Goal: Answer question/provide support: Share knowledge or assist other users

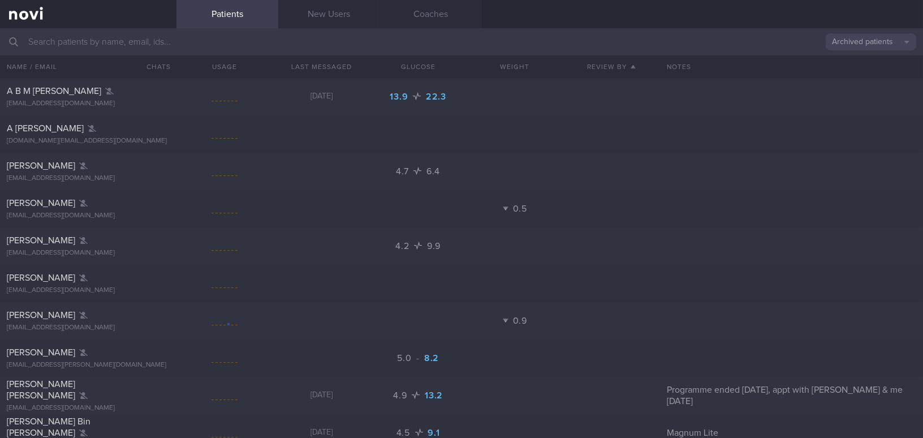
click at [845, 47] on button "Archived patients" at bounding box center [871, 41] width 90 height 17
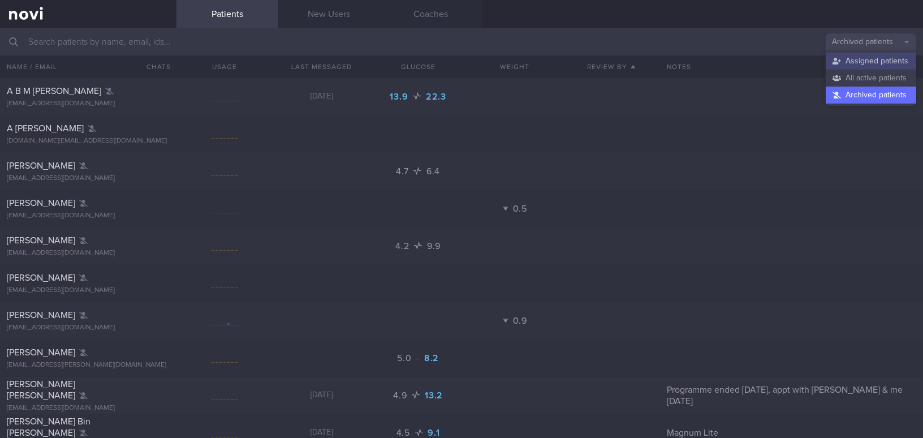
click at [845, 64] on button "Assigned patients" at bounding box center [871, 61] width 90 height 17
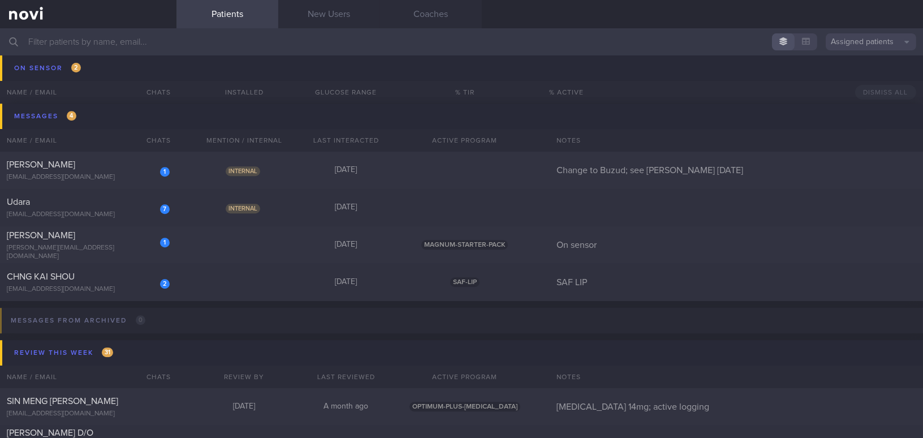
scroll to position [5809, 0]
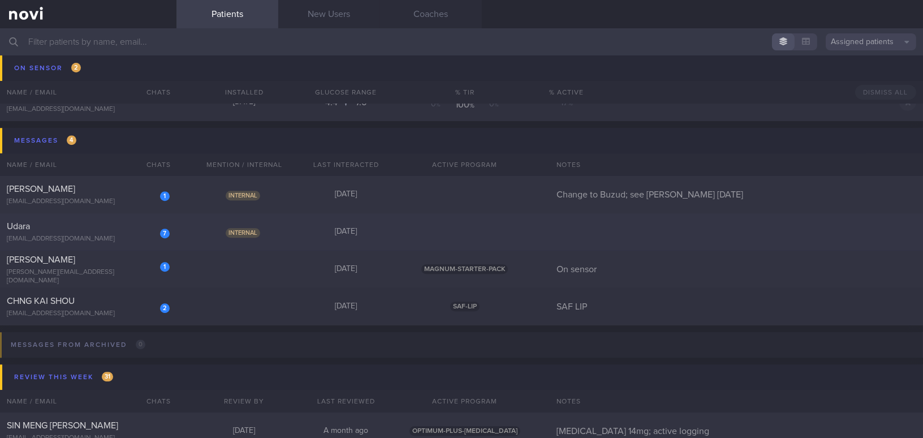
click at [63, 232] on div "7 Udara [EMAIL_ADDRESS][DOMAIN_NAME]" at bounding box center [88, 232] width 176 height 23
select select "8"
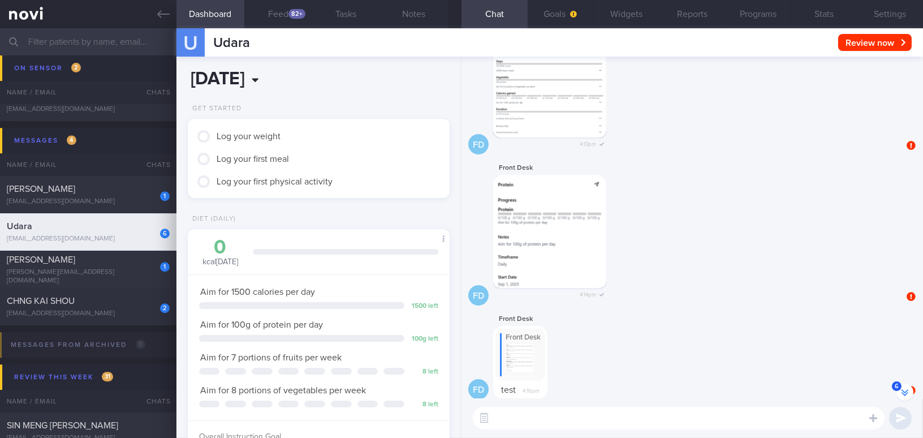
scroll to position [-102, 0]
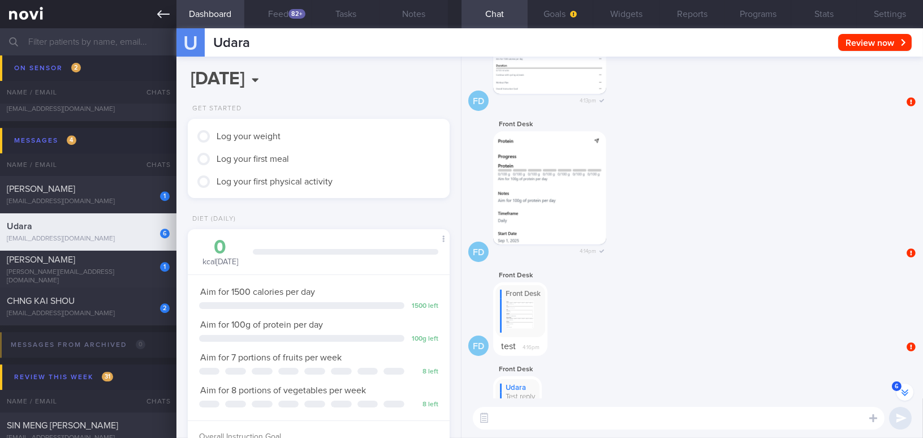
click at [165, 14] on icon at bounding box center [163, 14] width 12 height 8
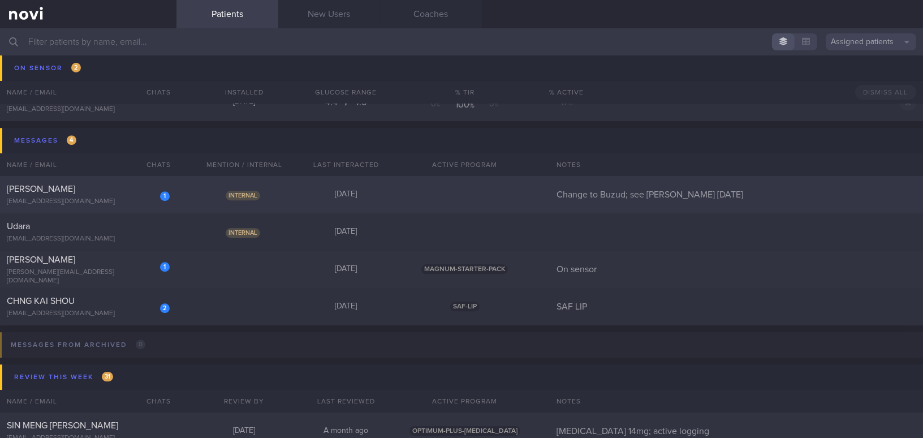
click at [102, 189] on div "[PERSON_NAME]" at bounding box center [87, 188] width 160 height 11
select select "8"
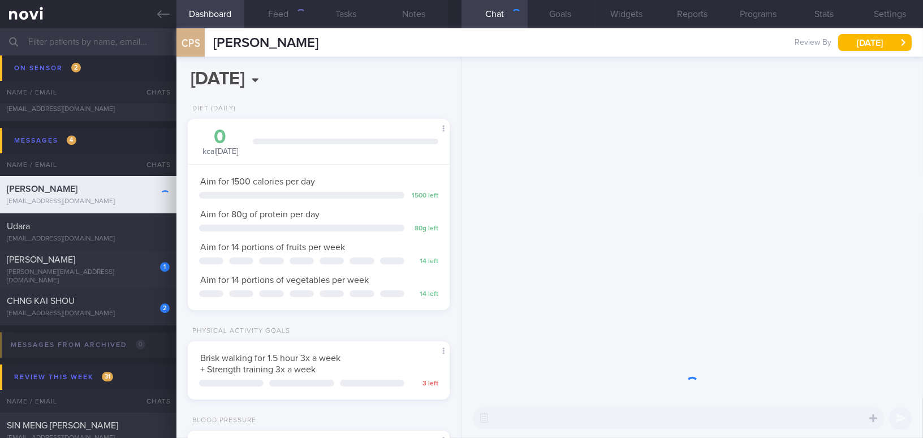
scroll to position [133, 234]
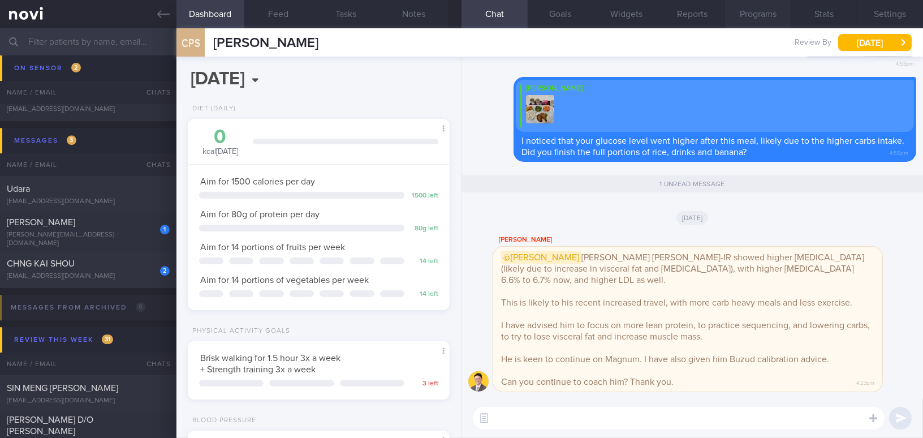
click at [761, 9] on button "Programs" at bounding box center [758, 14] width 66 height 28
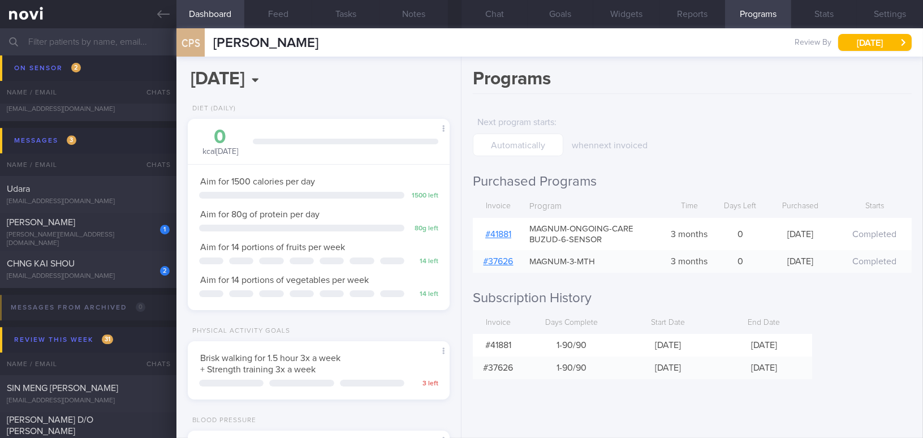
click at [502, 230] on link "# 41881" at bounding box center [498, 234] width 26 height 9
drag, startPoint x: 504, startPoint y: 13, endPoint x: 494, endPoint y: 37, distance: 25.8
click at [504, 13] on button "Chat" at bounding box center [494, 14] width 66 height 28
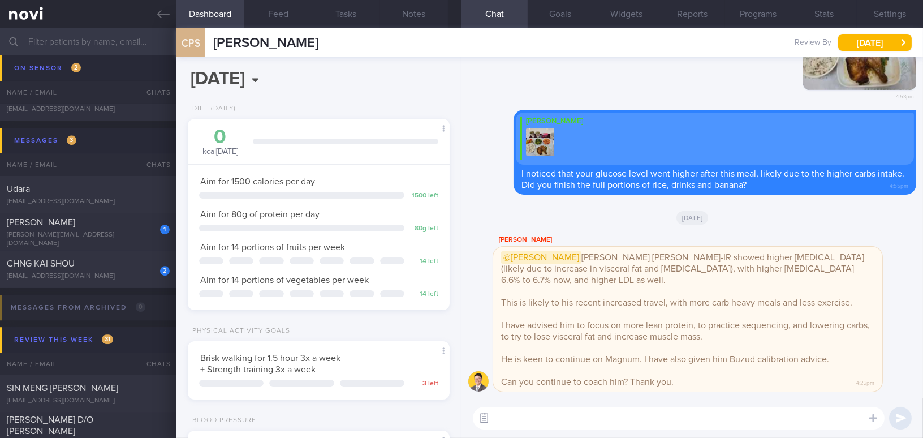
click at [482, 417] on button "button" at bounding box center [484, 418] width 20 height 20
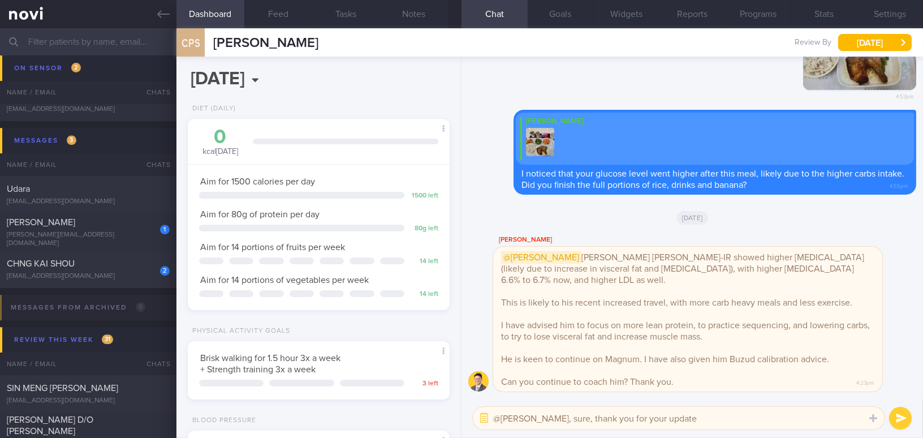
type textarea "@[PERSON_NAME], sure, thank you for your update!"
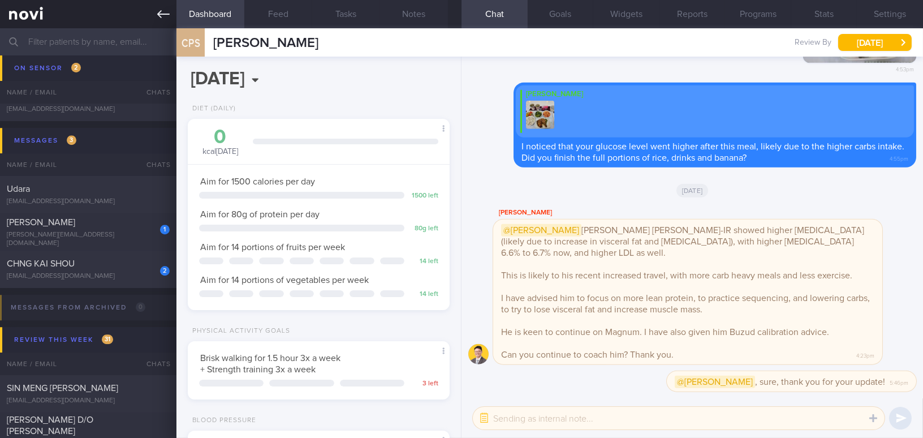
click at [158, 10] on icon at bounding box center [163, 14] width 12 height 12
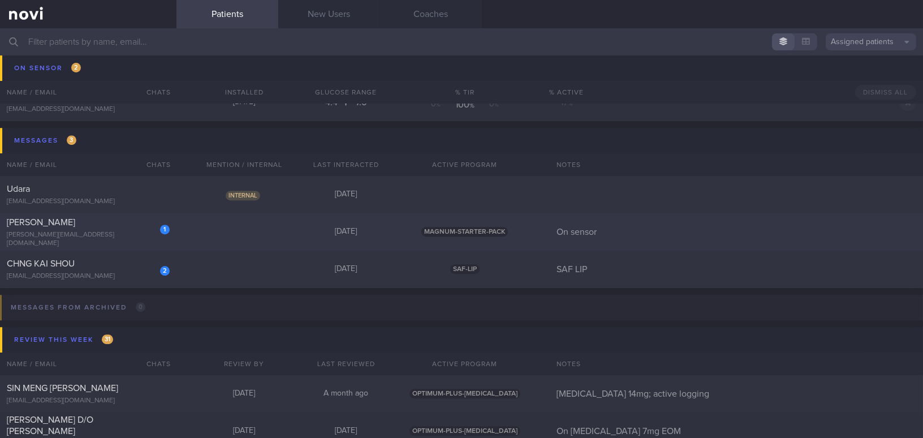
click at [137, 239] on div "[PERSON_NAME][EMAIL_ADDRESS][DOMAIN_NAME]" at bounding box center [88, 239] width 163 height 17
select select "8"
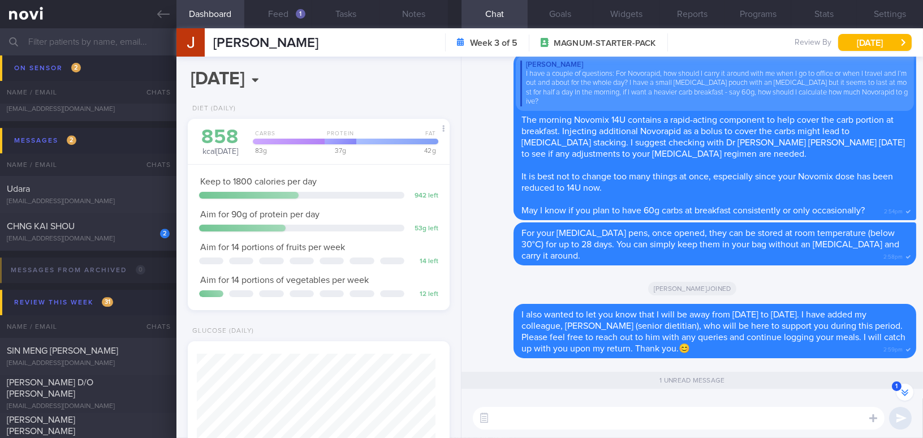
scroll to position [-51, 0]
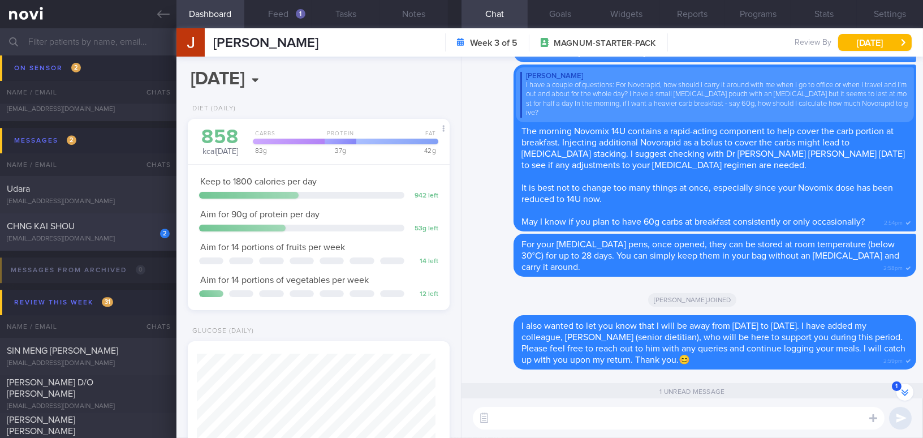
click at [84, 231] on div "2 CHNG KAI SHOU [EMAIL_ADDRESS][DOMAIN_NAME]" at bounding box center [88, 232] width 176 height 23
type input "SAF LIP"
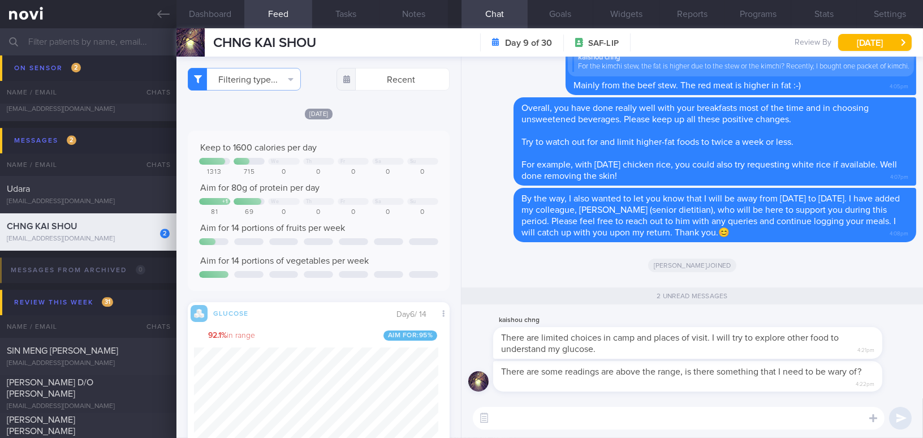
scroll to position [159, 244]
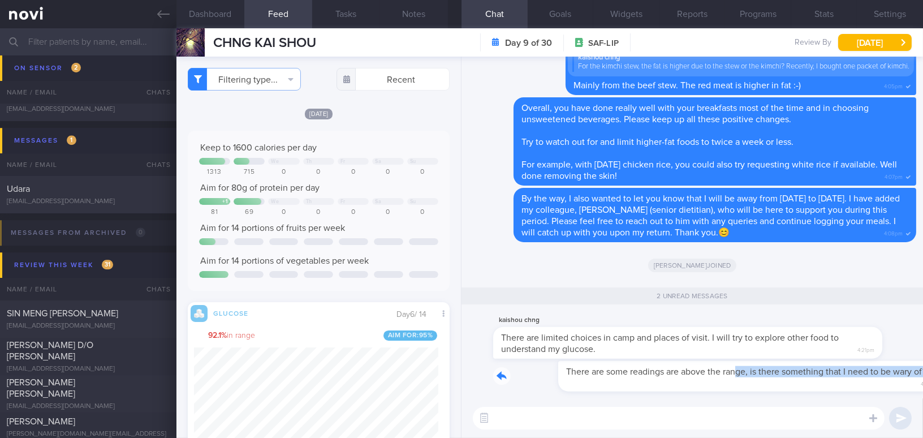
drag, startPoint x: 673, startPoint y: 365, endPoint x: 862, endPoint y: 375, distance: 189.1
click at [862, 375] on div "There are some readings are above the range, is there something that I need to …" at bounding box center [704, 376] width 423 height 31
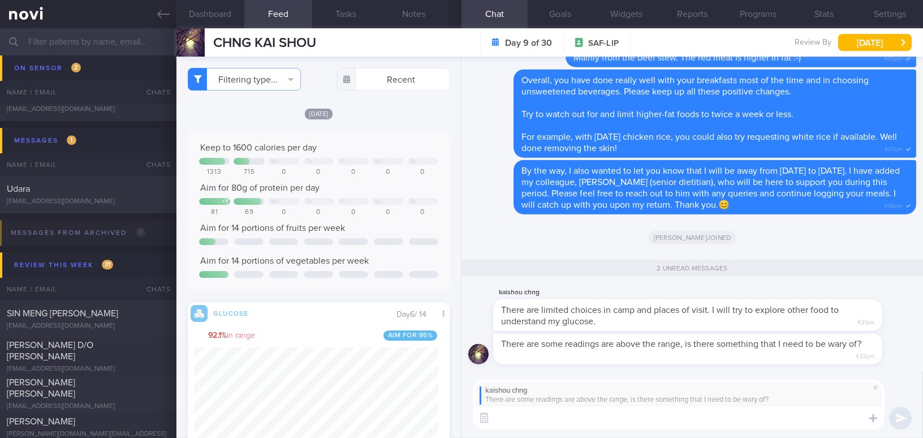
click at [568, 414] on textarea at bounding box center [679, 418] width 412 height 23
paste textarea "When reviewing your glucose levels, there are 2 key points to observe: 1. Time-…"
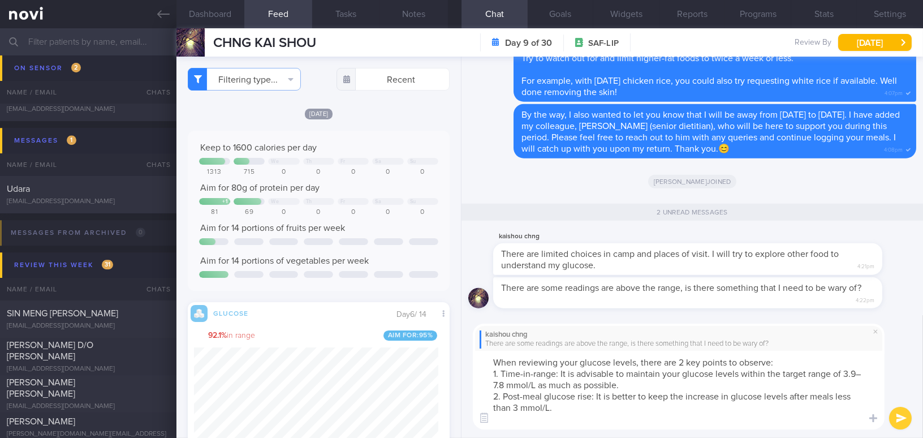
scroll to position [0, 0]
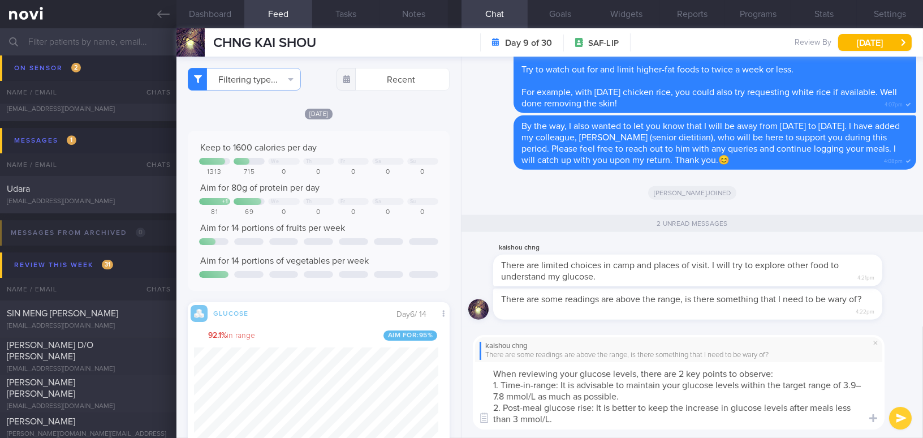
click at [859, 385] on textarea "When reviewing your glucose levels, there are 2 key points to observe: 1. Time-…" at bounding box center [679, 395] width 412 height 67
type textarea "When reviewing your glucose levels, there are 2 key points to observe: 1. Time-…"
click at [902, 414] on button "submit" at bounding box center [900, 418] width 23 height 23
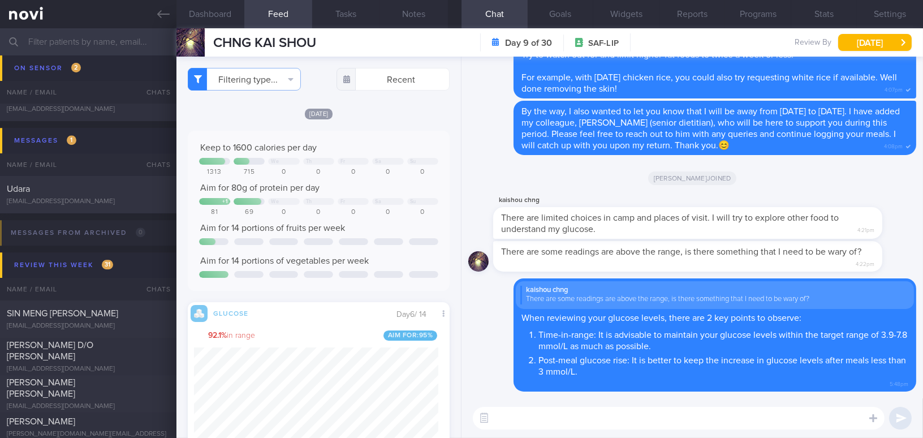
click at [683, 426] on textarea at bounding box center [679, 418] width 412 height 23
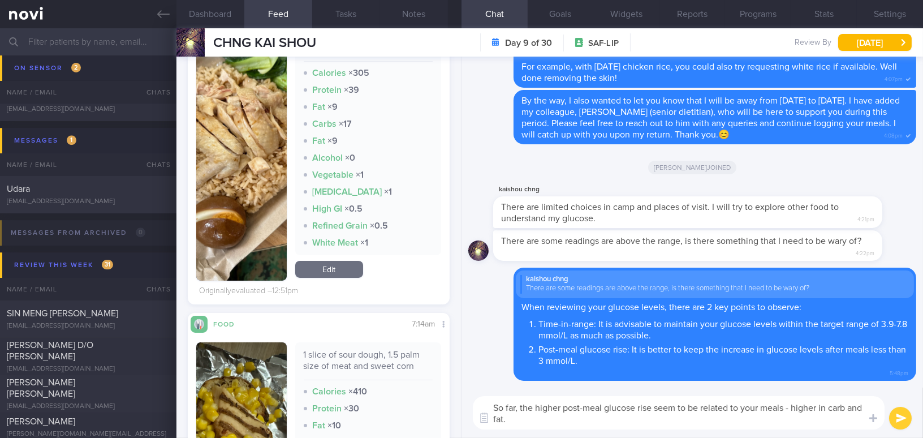
scroll to position [668, 0]
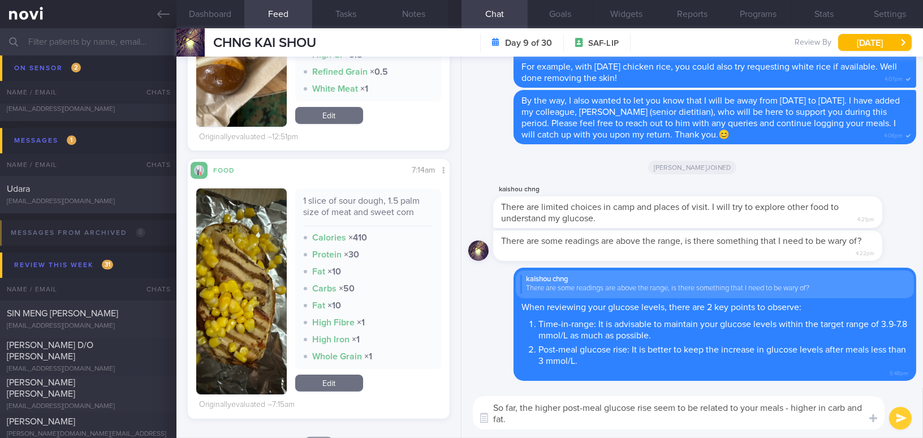
click at [814, 415] on textarea "So far, the higher post-meal glucose rise seem to be related to your meals - hi…" at bounding box center [679, 412] width 412 height 33
drag, startPoint x: 830, startPoint y: 409, endPoint x: 852, endPoint y: 423, distance: 25.9
click at [852, 423] on textarea "So far, the higher post-meal glucose rise seem to be related to your meals - hi…" at bounding box center [679, 412] width 412 height 33
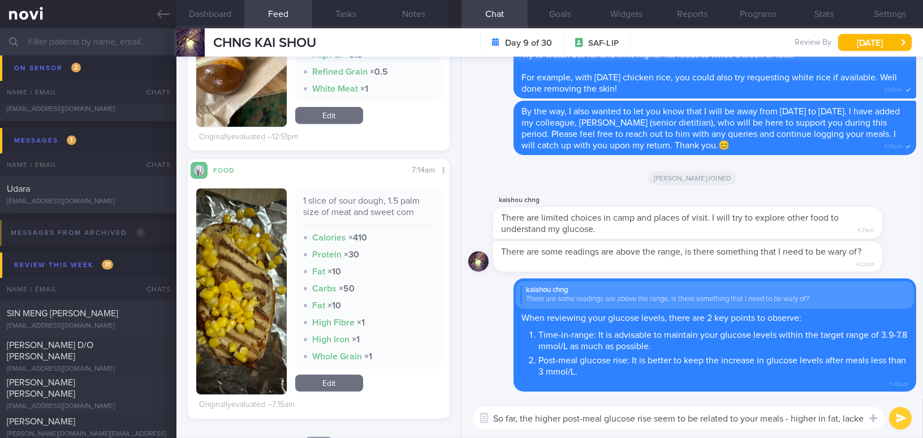
scroll to position [0, 0]
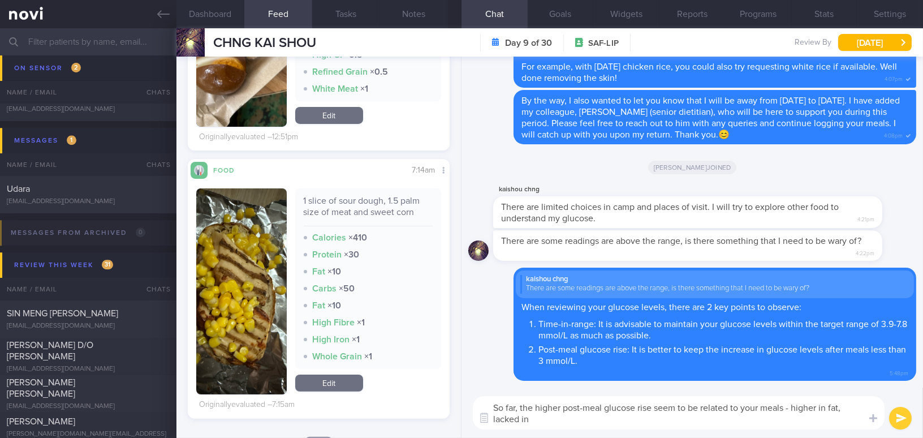
click at [845, 413] on textarea "So far, the higher post-meal glucose rise seem to be related to your meals - hi…" at bounding box center [679, 412] width 412 height 33
click at [845, 407] on textarea "So far, the higher post-meal glucose rise seem to be related to your meals - hi…" at bounding box center [679, 412] width 412 height 33
type textarea "So far, the higher post-meal glucose rise seem to be related to your meals - hi…"
drag, startPoint x: 647, startPoint y: 421, endPoint x: 476, endPoint y: 403, distance: 172.3
click at [476, 403] on textarea "So far, the higher post-meal glucose rise seem to be related to your meals - hi…" at bounding box center [679, 412] width 412 height 33
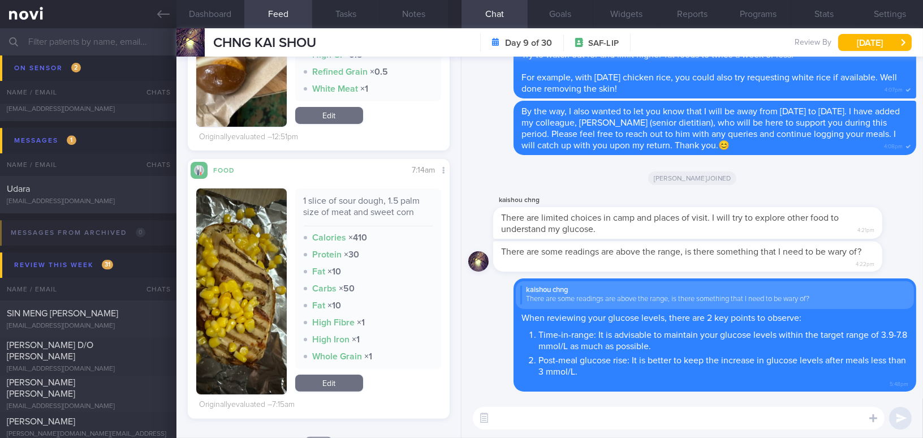
paste textarea "So far, the higher post-meal glucose rises seem to be related to your meals—hig…"
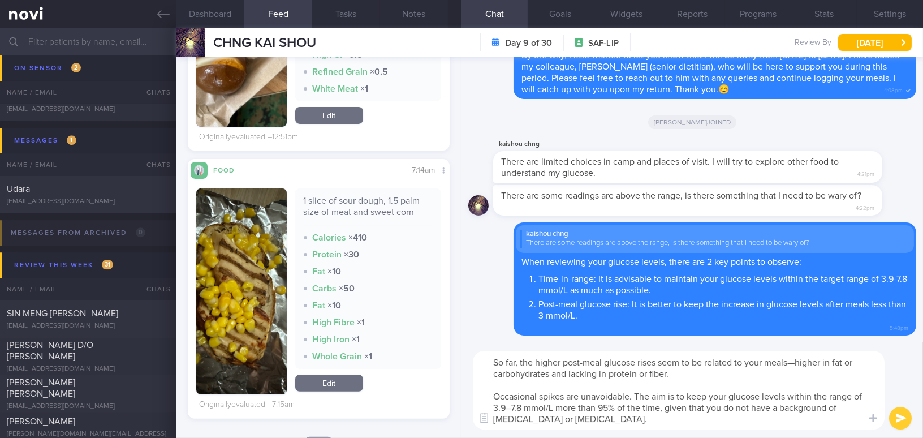
click at [797, 361] on textarea "So far, the higher post-meal glucose rises seem to be related to your meals—hig…" at bounding box center [679, 390] width 412 height 79
click at [853, 365] on textarea "So far, the higher post-meal glucose rises seem to be related to your meals - h…" at bounding box center [679, 390] width 412 height 79
drag, startPoint x: 508, startPoint y: 373, endPoint x: 548, endPoint y: 372, distance: 40.2
click at [548, 372] on textarea "So far, the higher post-meal glucose rises seem to be related to your meals - h…" at bounding box center [679, 390] width 412 height 79
click at [614, 372] on textarea "So far, the higher post-meal glucose rises seem to be related to your meals - h…" at bounding box center [679, 390] width 412 height 79
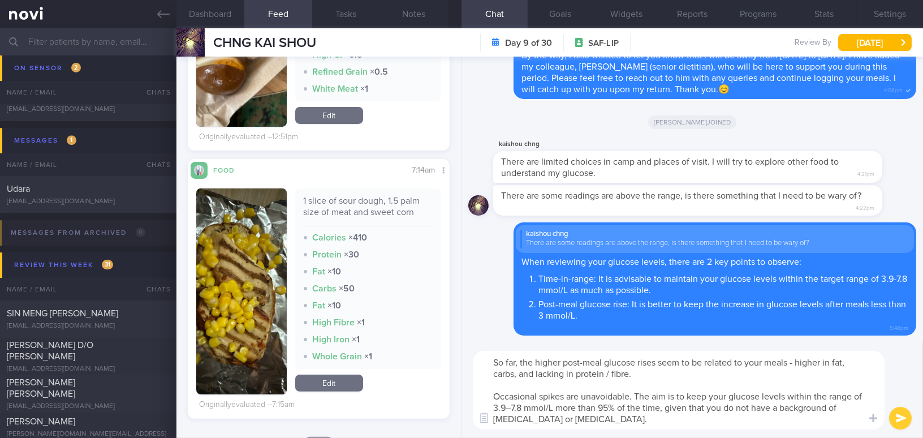
drag, startPoint x: 584, startPoint y: 397, endPoint x: 629, endPoint y: 394, distance: 45.9
click at [629, 394] on textarea "So far, the higher post-meal glucose rises seem to be related to your meals - h…" at bounding box center [679, 390] width 412 height 79
type textarea "So far, the higher post-meal glucose rises seem to be related to your meals - h…"
click at [901, 422] on button "submit" at bounding box center [900, 418] width 23 height 23
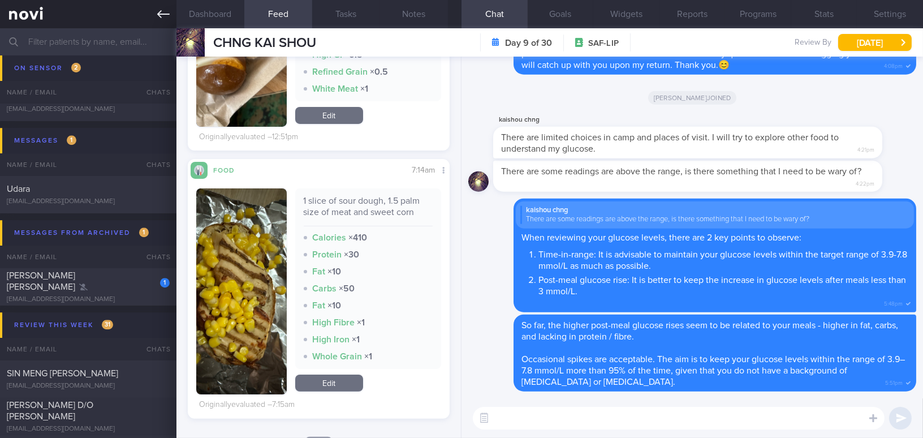
click at [162, 11] on icon at bounding box center [163, 14] width 12 height 12
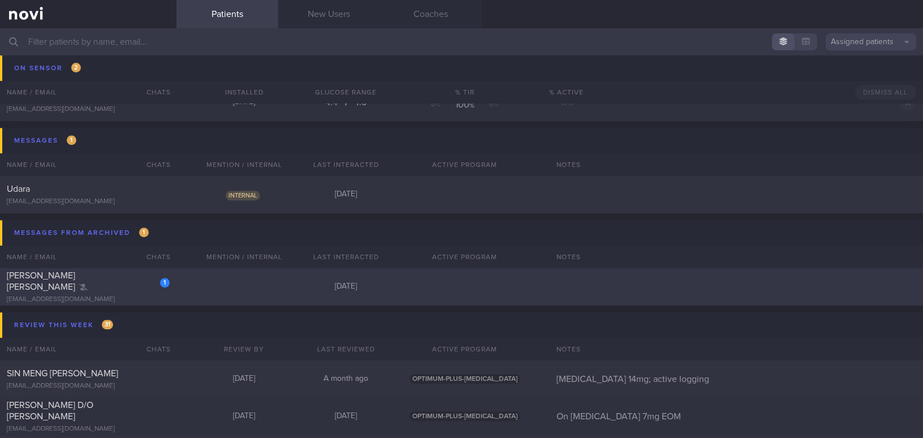
click at [114, 287] on div "1 [PERSON_NAME] [PERSON_NAME] [EMAIL_ADDRESS][DOMAIN_NAME]" at bounding box center [88, 287] width 176 height 34
select select "8"
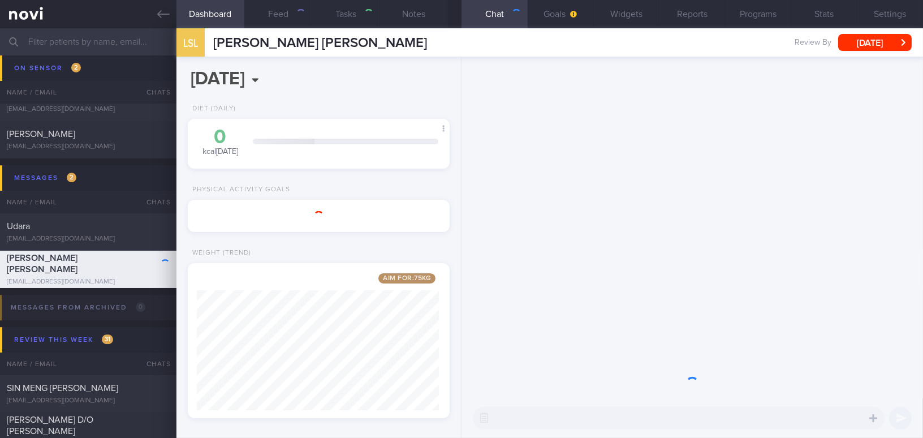
scroll to position [5846, 0]
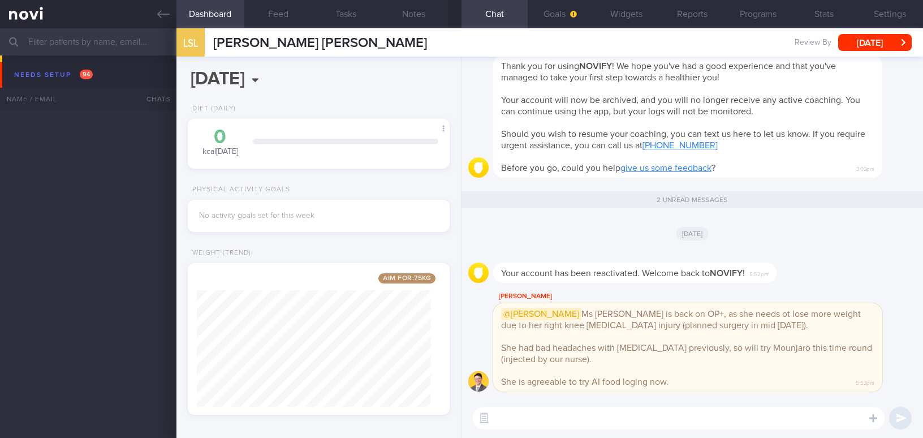
select select "8"
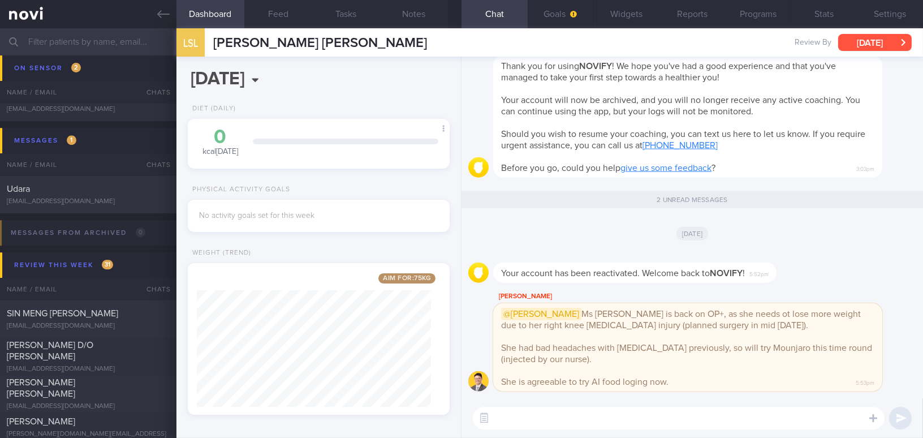
click at [859, 50] on button "[DATE]" at bounding box center [875, 42] width 74 height 17
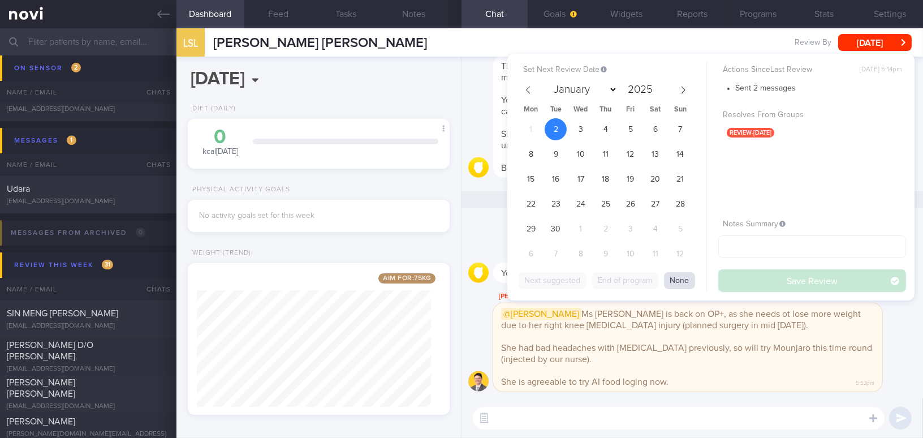
click at [686, 284] on button "None" at bounding box center [679, 280] width 31 height 17
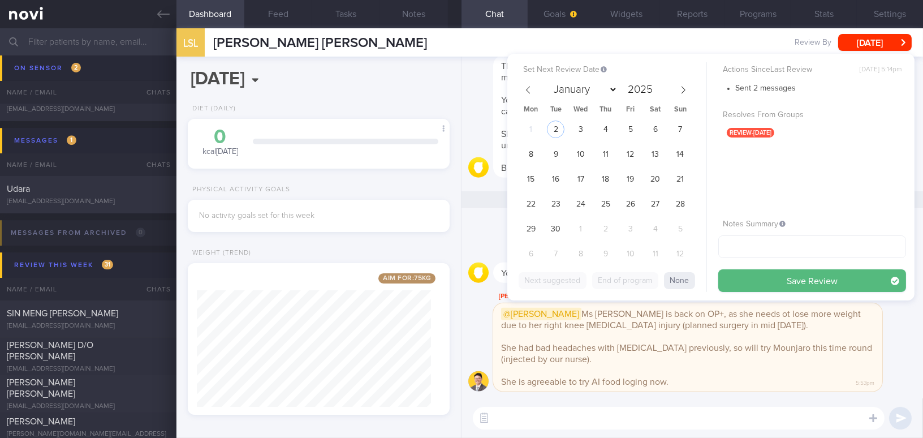
click at [890, 338] on div "Todd @Mee Li Ms Sally is back on OP+, as she needs ot lose more weight due to h…" at bounding box center [704, 341] width 423 height 102
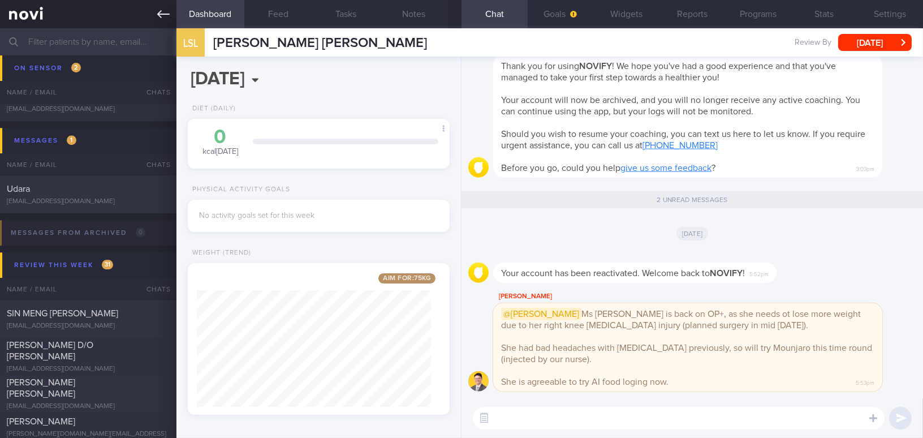
click at [161, 9] on icon at bounding box center [163, 14] width 12 height 12
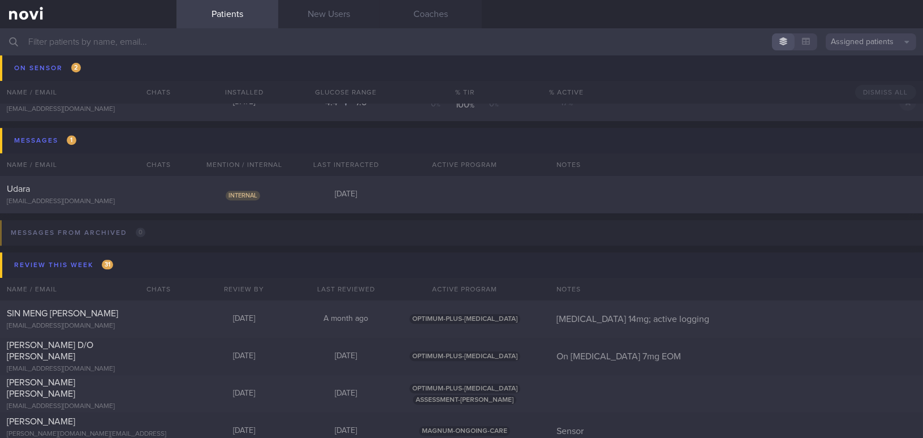
click at [74, 41] on input "text" at bounding box center [461, 41] width 923 height 27
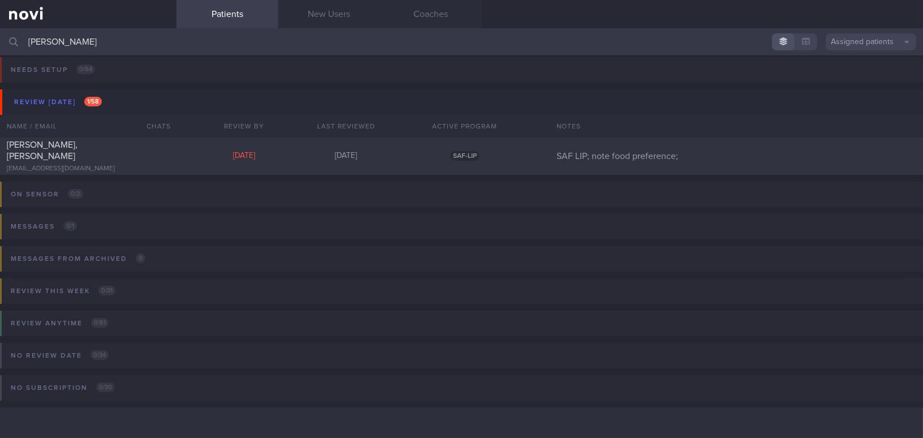
scroll to position [5, 0]
type input "wilson tan"
click at [79, 165] on div "[EMAIL_ADDRESS][DOMAIN_NAME]" at bounding box center [88, 169] width 163 height 8
select select "8"
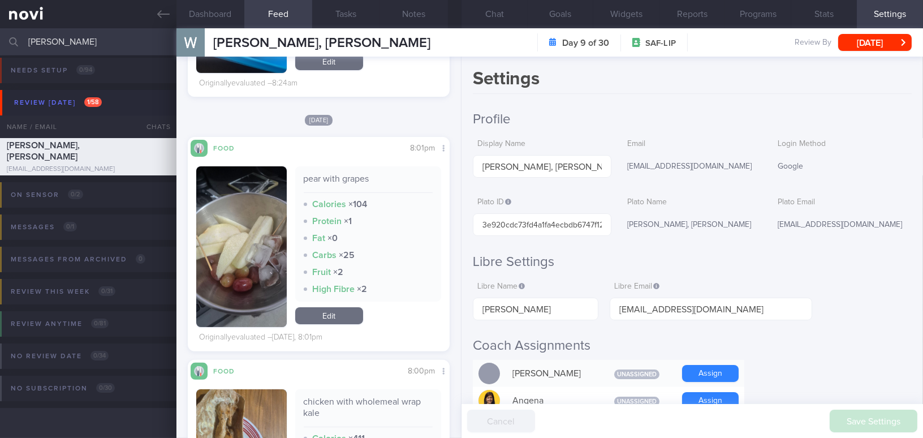
scroll to position [719, 0]
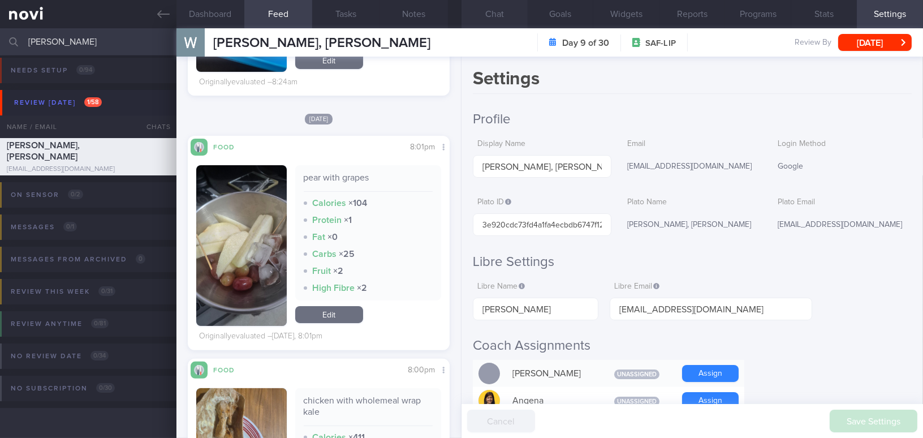
click at [497, 10] on button "Chat" at bounding box center [494, 14] width 66 height 28
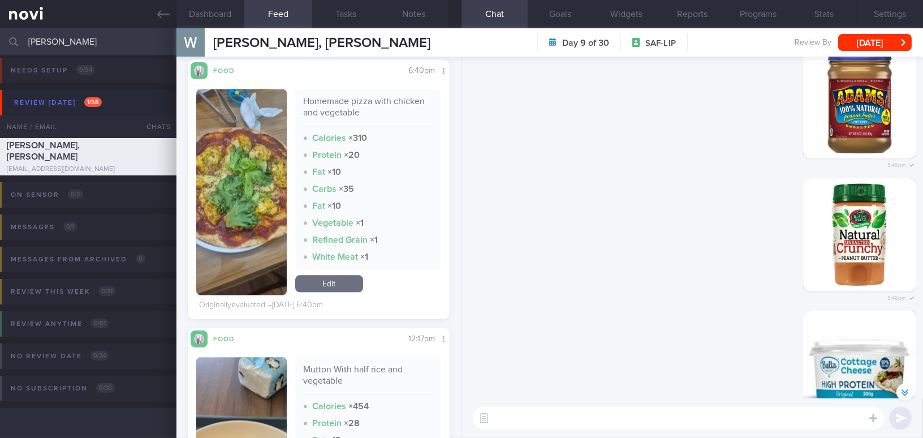
scroll to position [4892, 0]
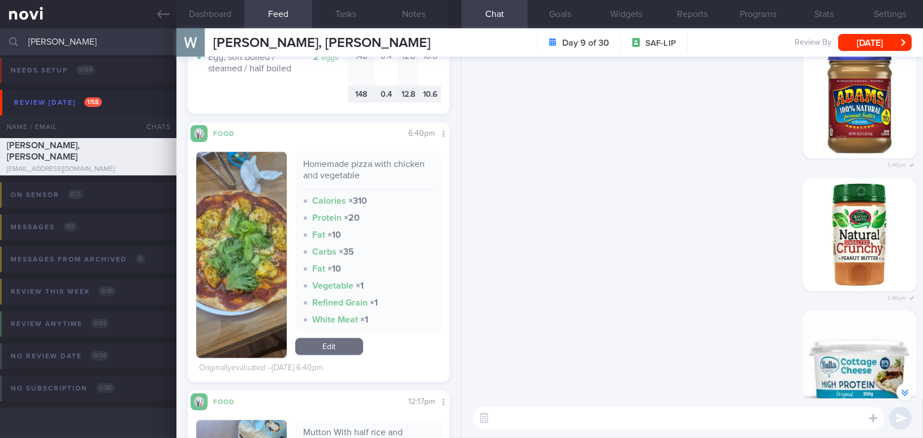
click at [276, 266] on button "button" at bounding box center [241, 255] width 90 height 206
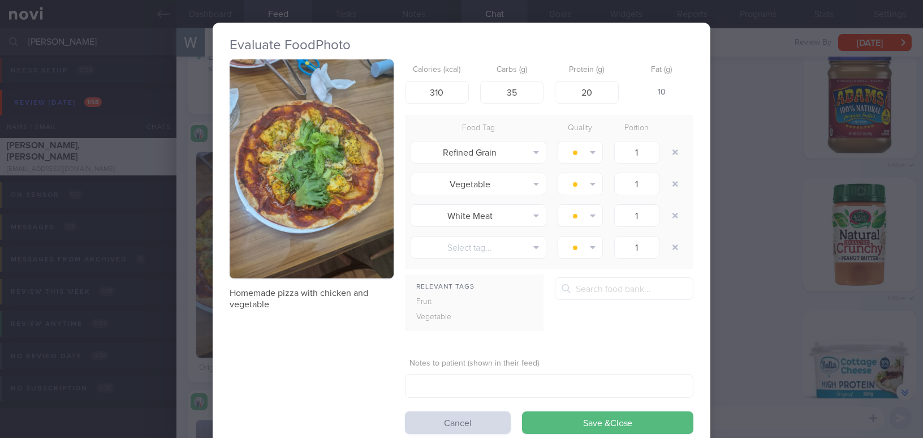
click at [284, 231] on button "button" at bounding box center [312, 168] width 164 height 219
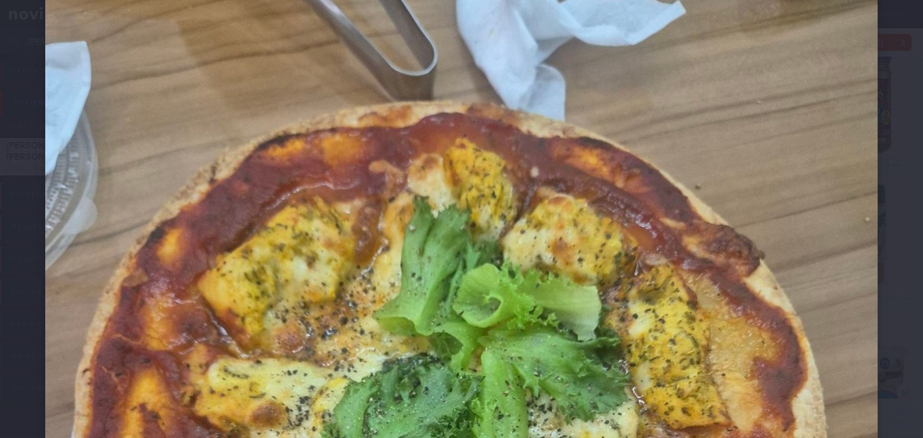
scroll to position [308, 0]
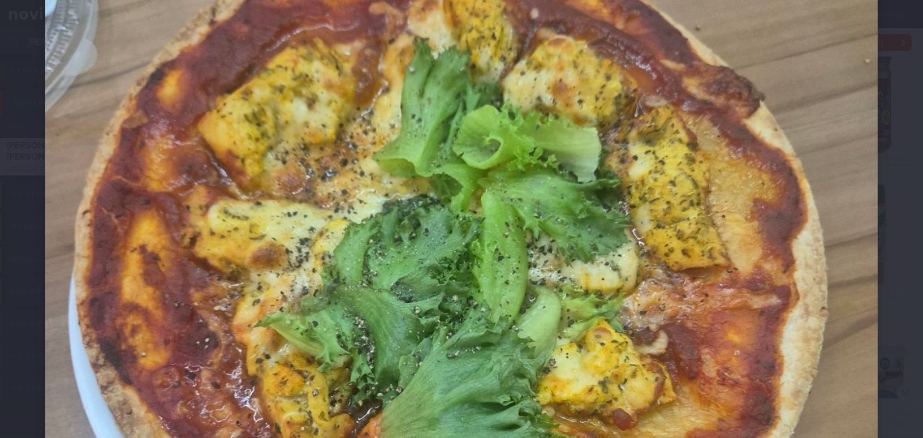
click at [637, 291] on img at bounding box center [461, 292] width 832 height 1110
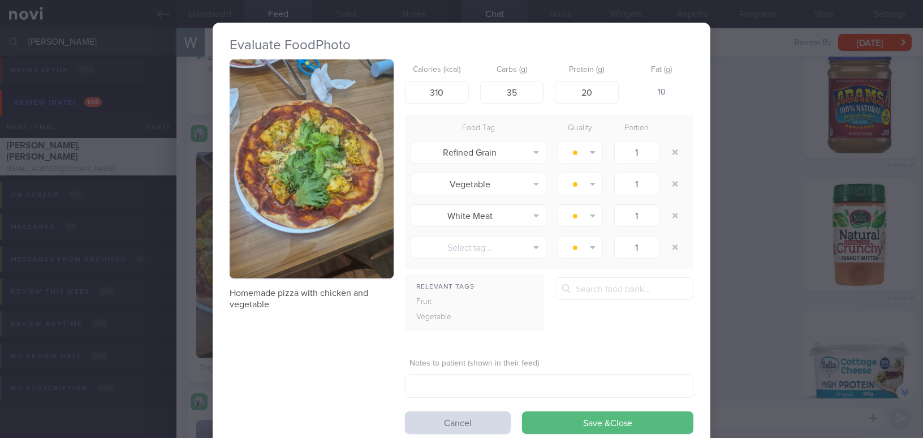
click at [776, 317] on div "Evaluate Food Photo Homemade pizza with chicken and vegetable Calories (kcal) 3…" at bounding box center [461, 219] width 923 height 438
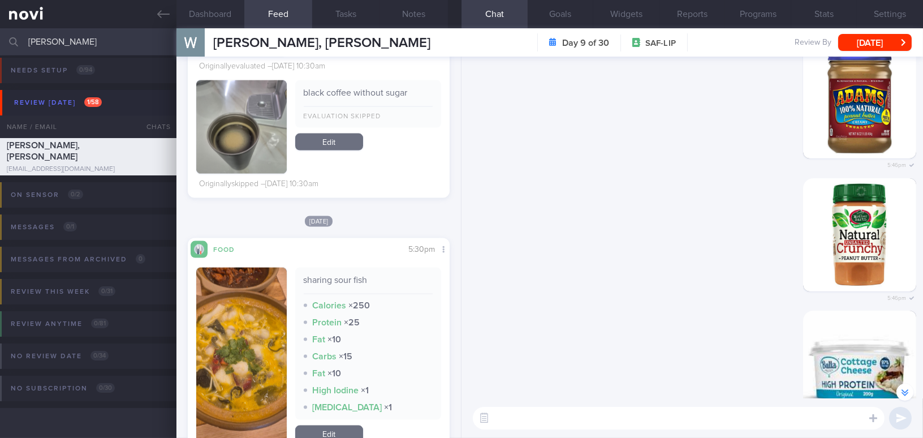
scroll to position [3195, 0]
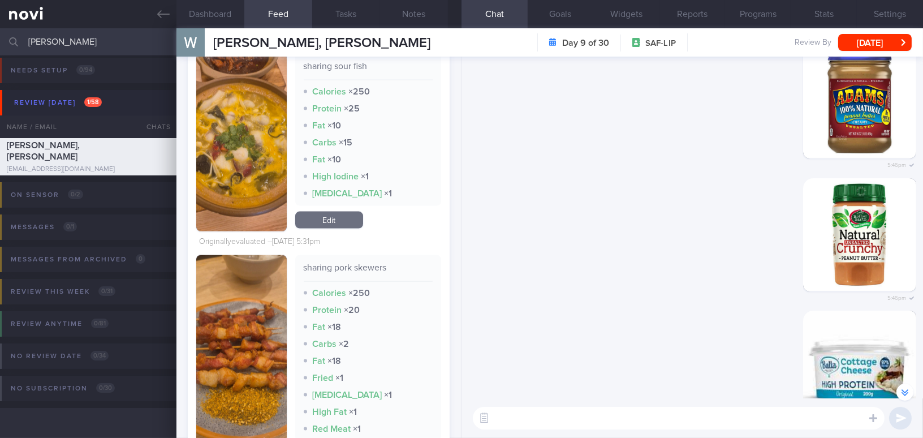
click at [269, 322] on button "button" at bounding box center [241, 360] width 90 height 211
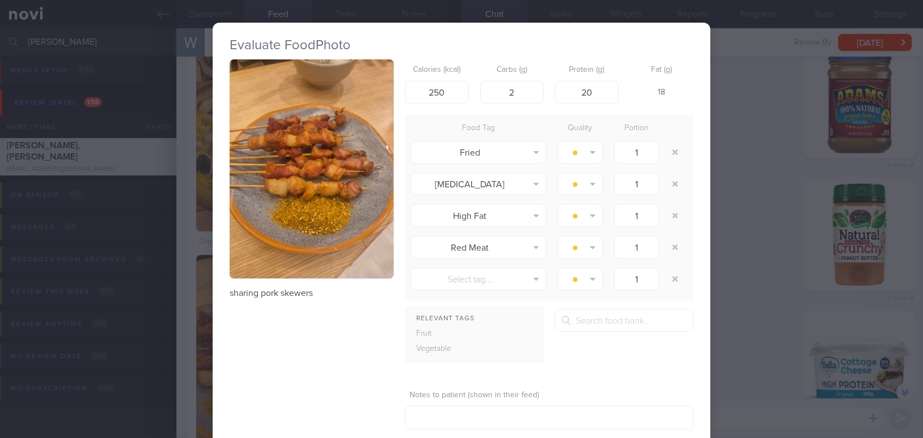
click at [290, 234] on button "button" at bounding box center [312, 168] width 164 height 219
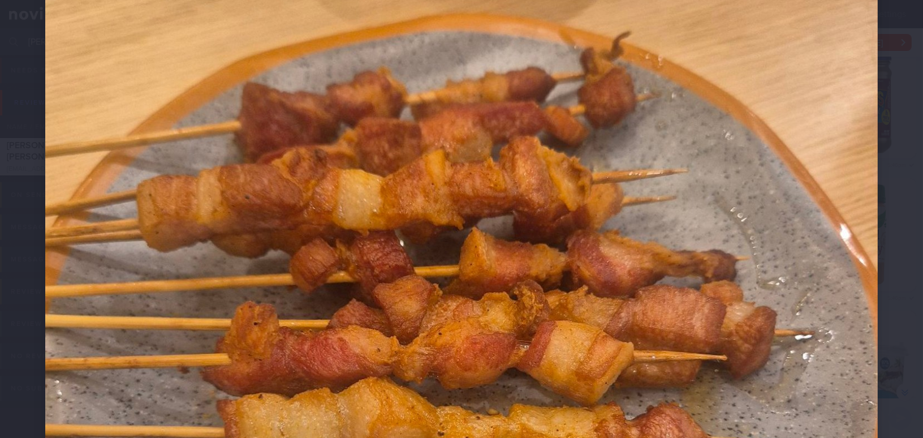
scroll to position [411, 0]
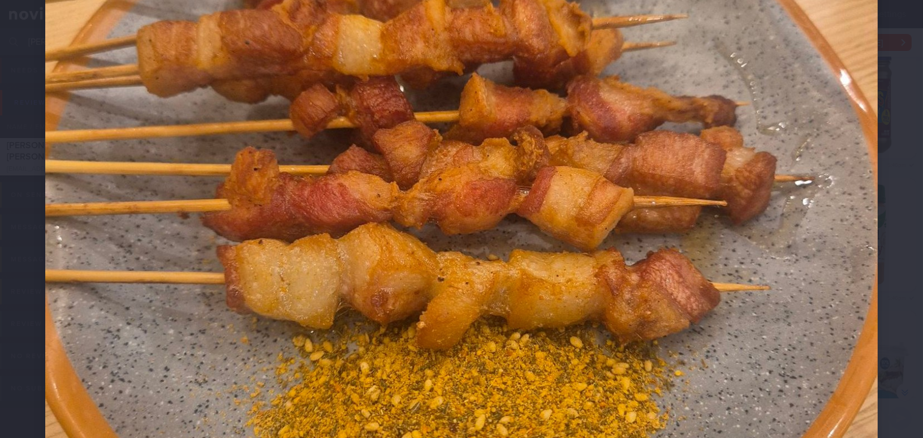
click at [547, 297] on img at bounding box center [461, 189] width 832 height 1110
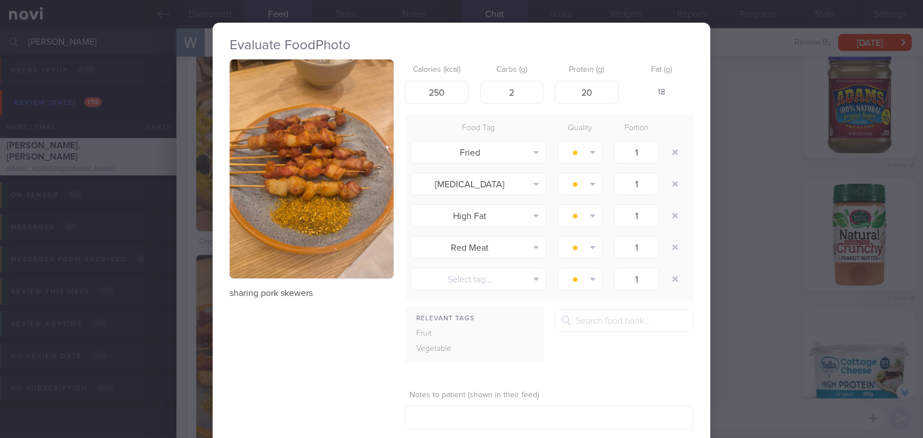
click at [763, 299] on div "Evaluate Food Photo sharing pork skewers Calories (kcal) 250 Carbs (g) 2 Protei…" at bounding box center [461, 219] width 923 height 438
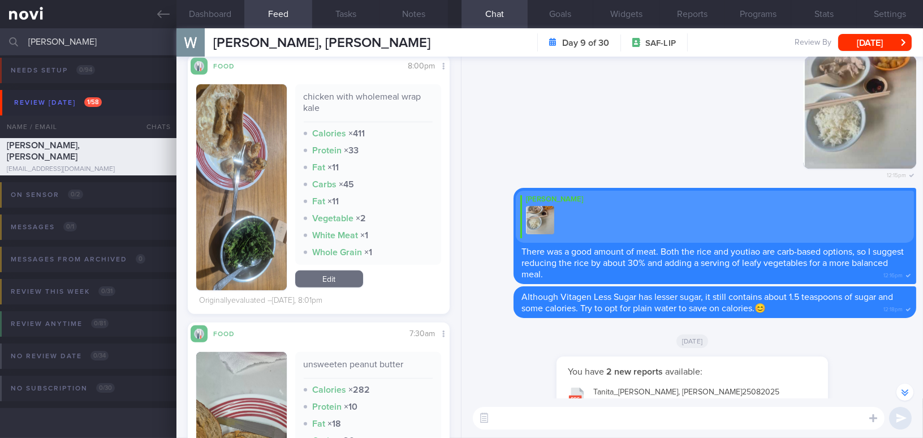
scroll to position [985, 0]
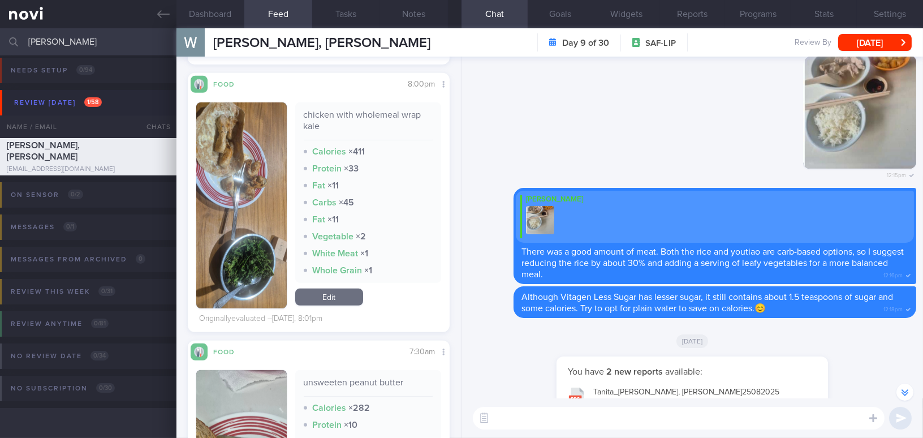
click at [243, 221] on button "button" at bounding box center [241, 205] width 90 height 206
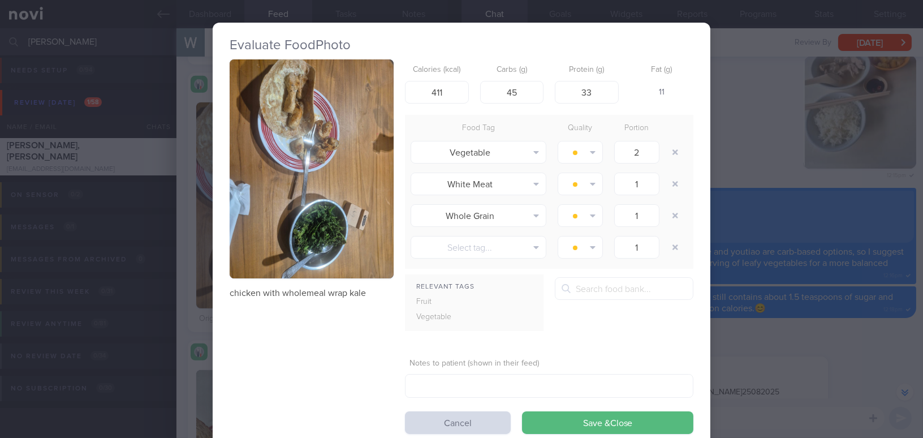
click at [273, 190] on button "button" at bounding box center [312, 168] width 164 height 219
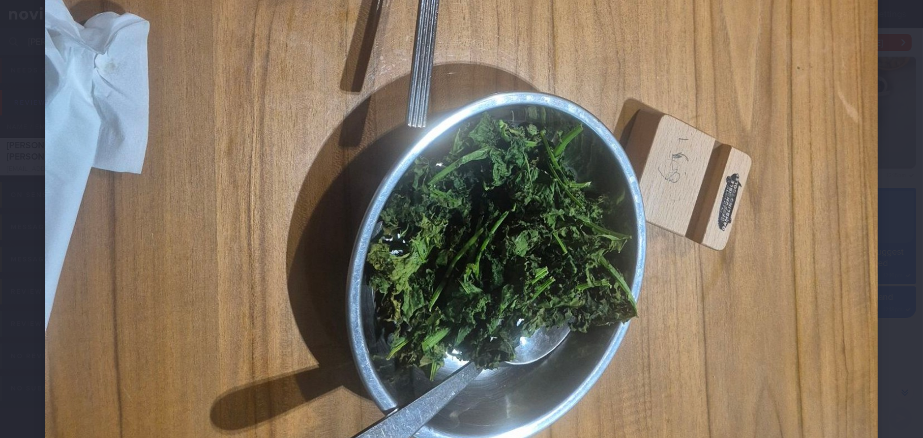
scroll to position [719, 0]
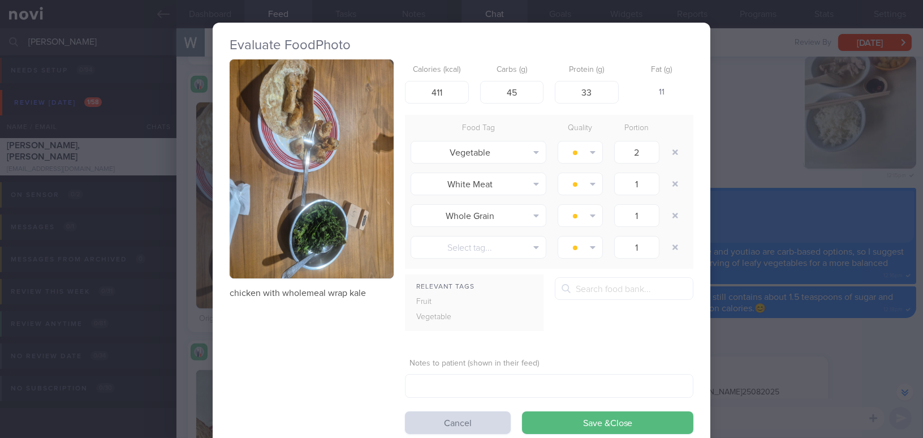
click at [785, 322] on div "Evaluate Food Photo chicken with wholemeal wrap kale Calories (kcal) 411 Carbs …" at bounding box center [461, 219] width 923 height 438
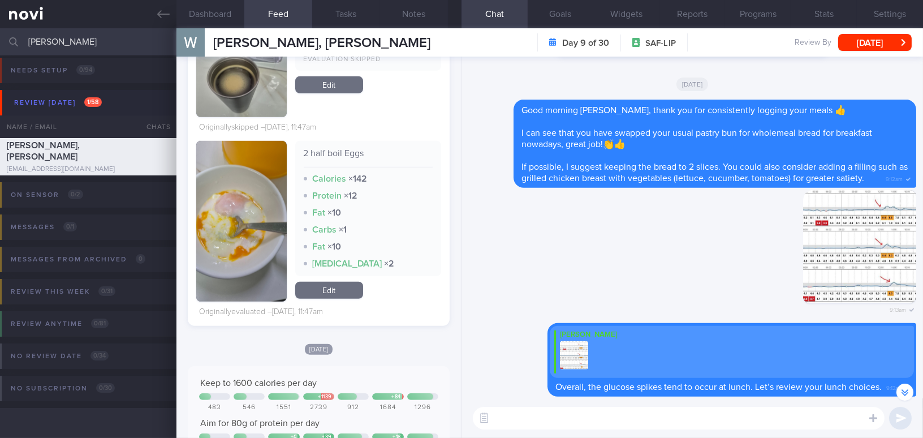
scroll to position [-978, 0]
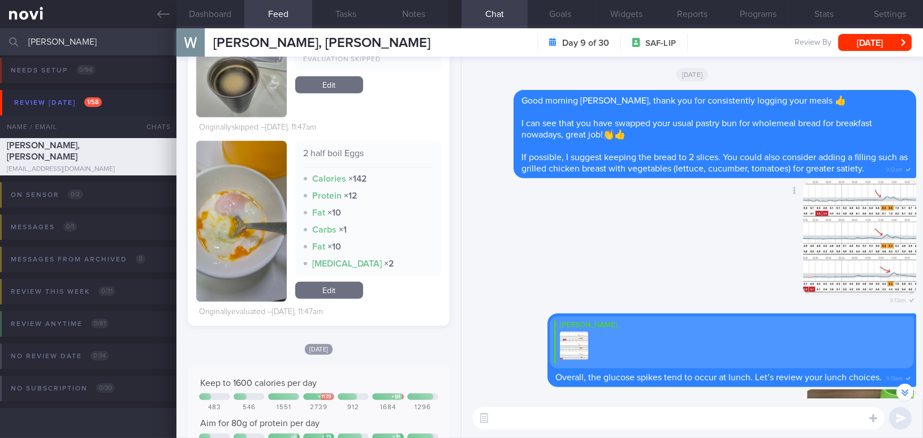
drag, startPoint x: 517, startPoint y: 414, endPoint x: 783, endPoint y: 264, distance: 305.7
click at [517, 414] on textarea at bounding box center [679, 418] width 412 height 23
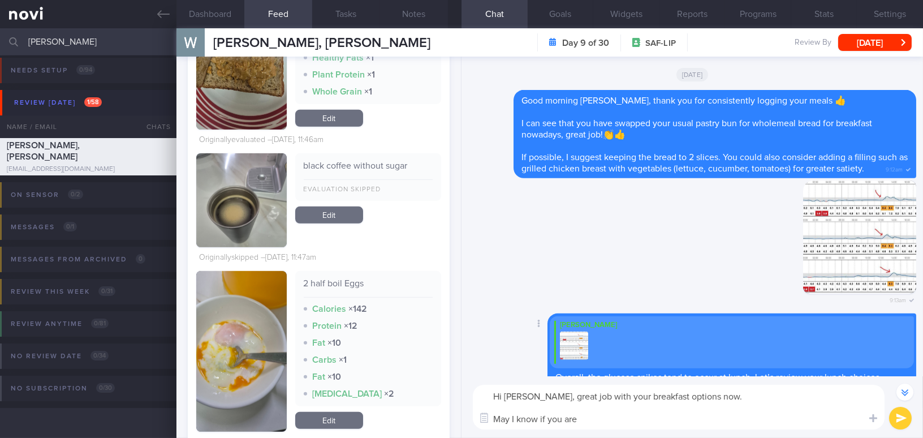
scroll to position [1448, 0]
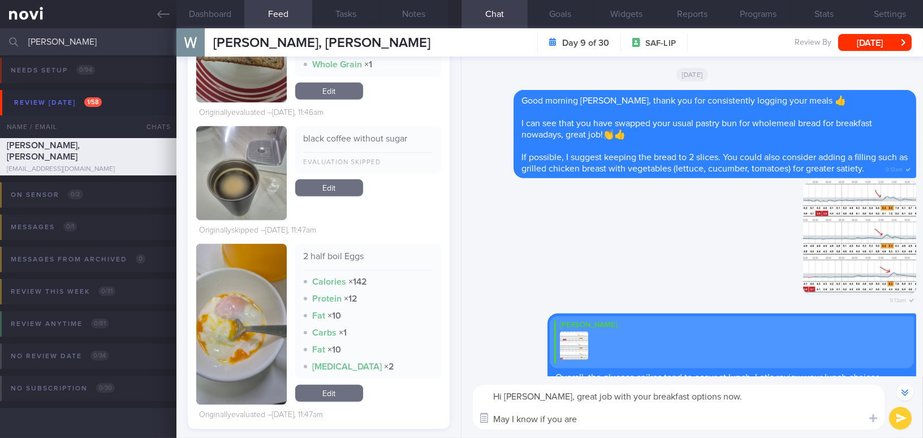
drag, startPoint x: 621, startPoint y: 418, endPoint x: 479, endPoint y: 425, distance: 142.7
click at [479, 425] on div "Chat Templates Admin CGM Weight Nutrition Physical Activity Infographics Articl…" at bounding box center [691, 407] width 461 height 62
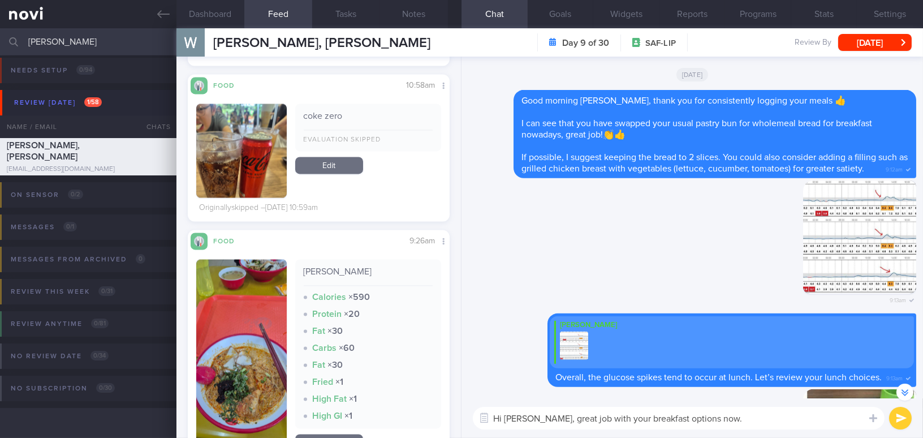
scroll to position [4429, 0]
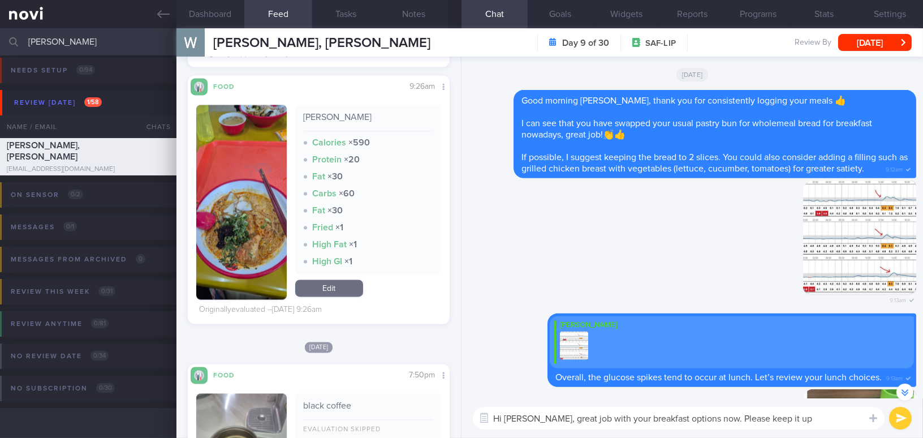
type textarea "Hi Wilson, great job with your breakfast options now. Please keep it up!"
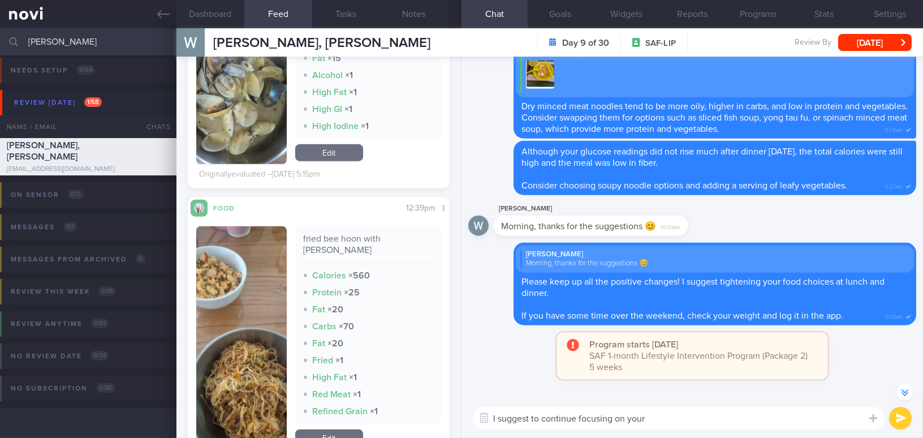
scroll to position [2064, 0]
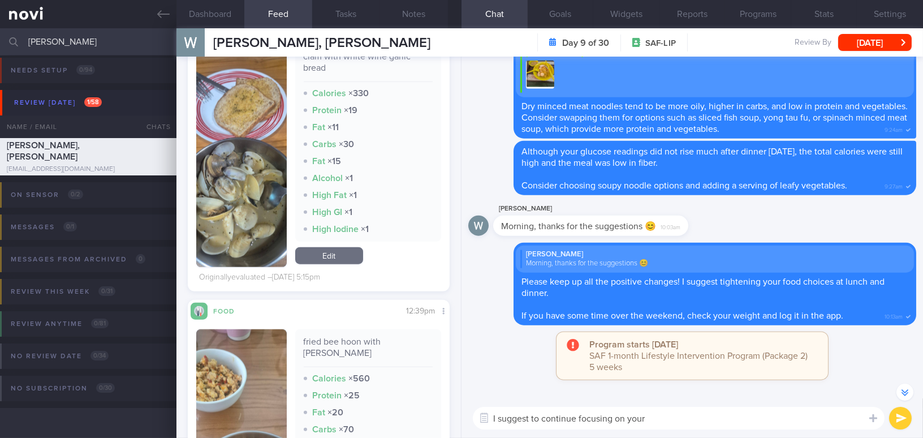
drag, startPoint x: 541, startPoint y: 418, endPoint x: 706, endPoint y: 423, distance: 165.2
click at [706, 423] on textarea "I suggest to continue focusing on your" at bounding box center [679, 418] width 412 height 23
type textarea "I suggest to try focusing on your food choices at lunch and dinner"
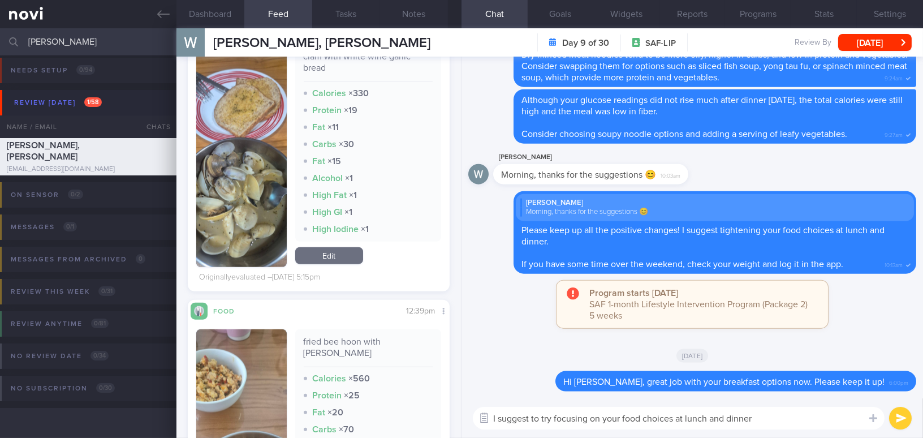
drag, startPoint x: 764, startPoint y: 418, endPoint x: 487, endPoint y: 425, distance: 277.1
click at [487, 425] on div "Chat Templates Admin CGM Weight Nutrition Physical Activity Infographics Articl…" at bounding box center [691, 418] width 461 height 40
type textarea "F"
paste textarea "I suggest focusing on your food choices at lunch and dinner: Try to include a s…"
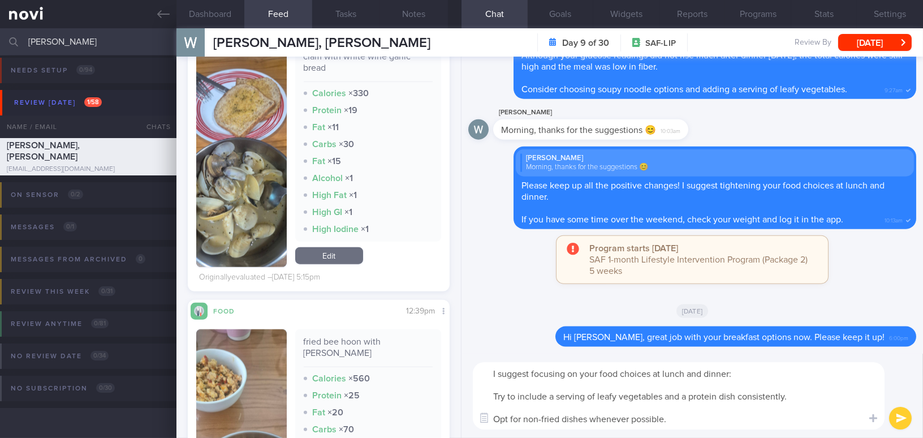
click at [491, 391] on textarea "I suggest focusing on your food choices at lunch and dinner: Try to include a s…" at bounding box center [679, 395] width 412 height 67
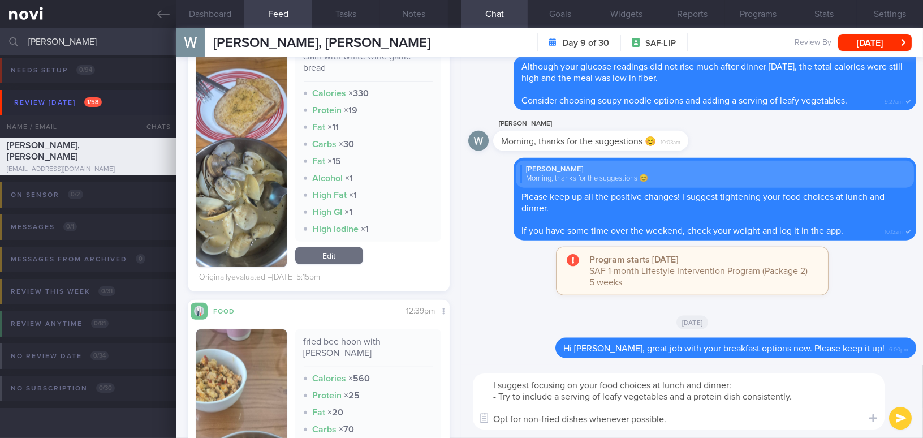
click at [496, 418] on textarea "I suggest focusing on your food choices at lunch and dinner: - Try to include a…" at bounding box center [679, 401] width 412 height 56
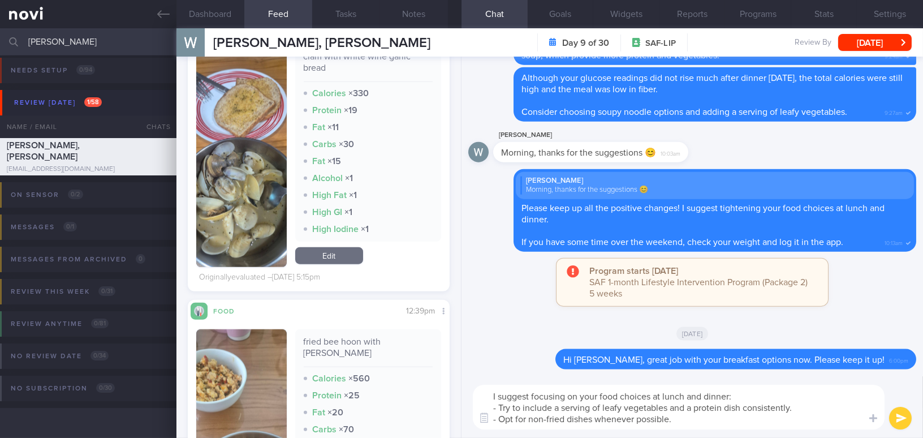
type textarea "I suggest focusing on your food choices at lunch and dinner: - Try to include a…"
click at [902, 417] on button "submit" at bounding box center [900, 418] width 23 height 23
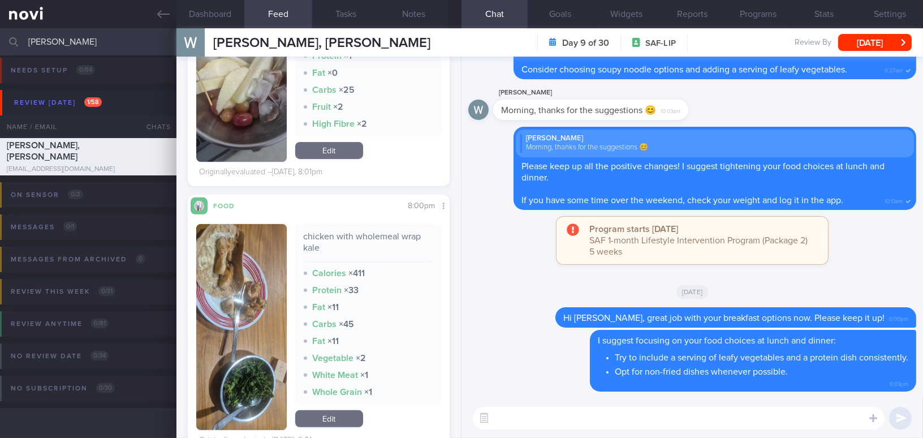
scroll to position [934, 0]
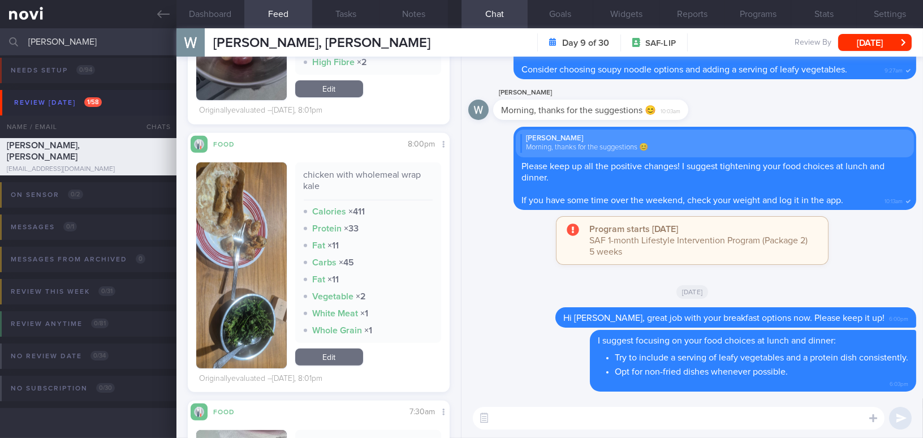
click at [251, 304] on button "button" at bounding box center [241, 265] width 90 height 206
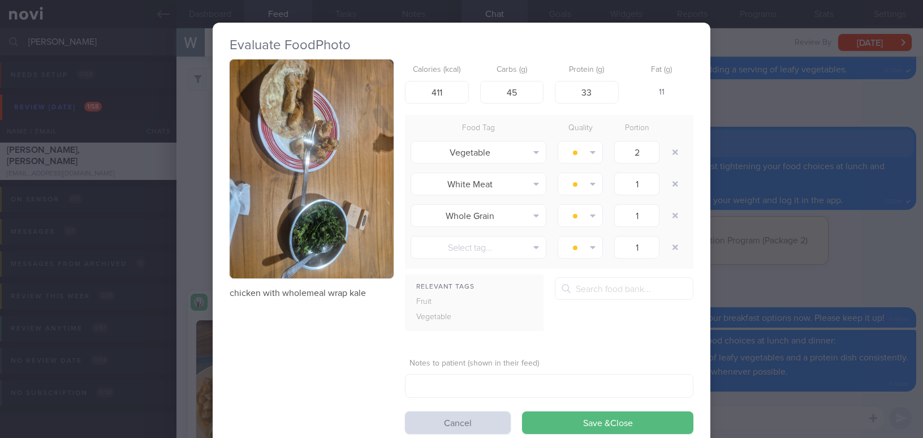
select select "8"
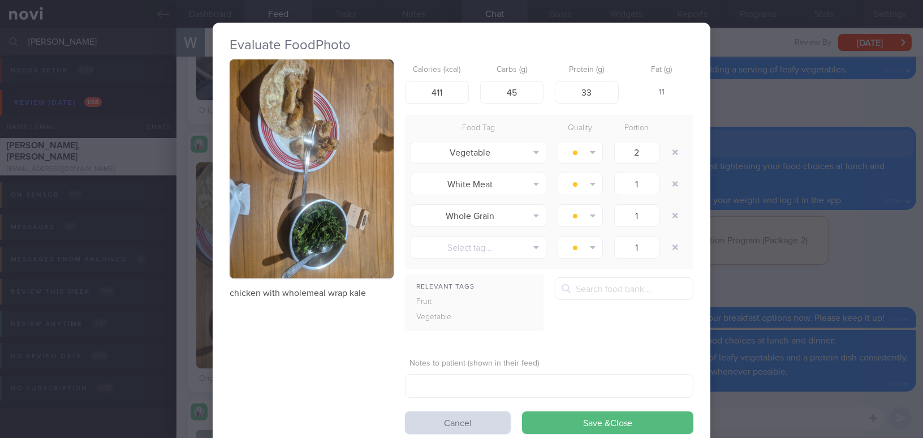
click at [870, 286] on div "Evaluate Food Photo chicken with wholemeal wrap kale Calories (kcal) 411 Carbs …" at bounding box center [461, 219] width 923 height 438
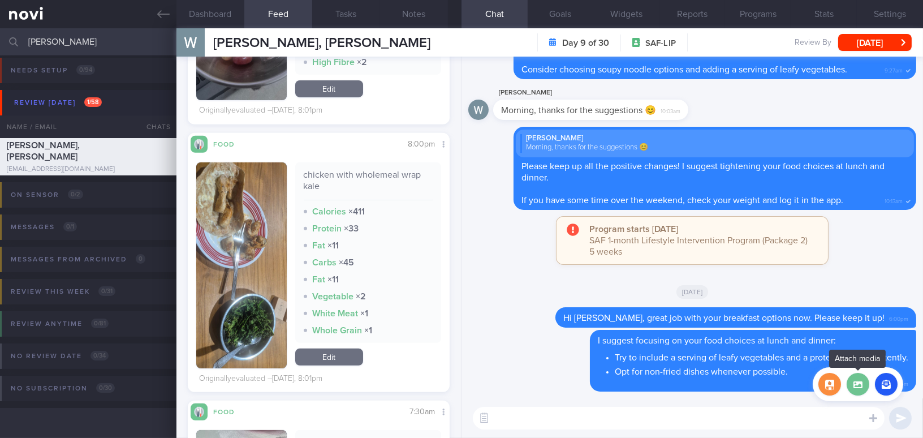
click at [856, 378] on label at bounding box center [857, 384] width 23 height 23
click at [0, 0] on input "file" at bounding box center [0, 0] width 0 height 0
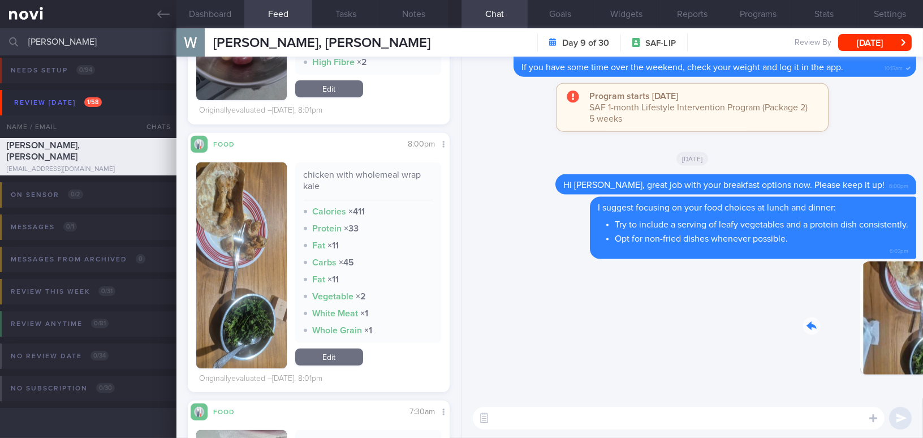
drag, startPoint x: 846, startPoint y: 334, endPoint x: 996, endPoint y: 334, distance: 149.8
click at [922, 334] on html "You are offline! Some functionality will be unavailable Patients New Users Coac…" at bounding box center [461, 219] width 923 height 438
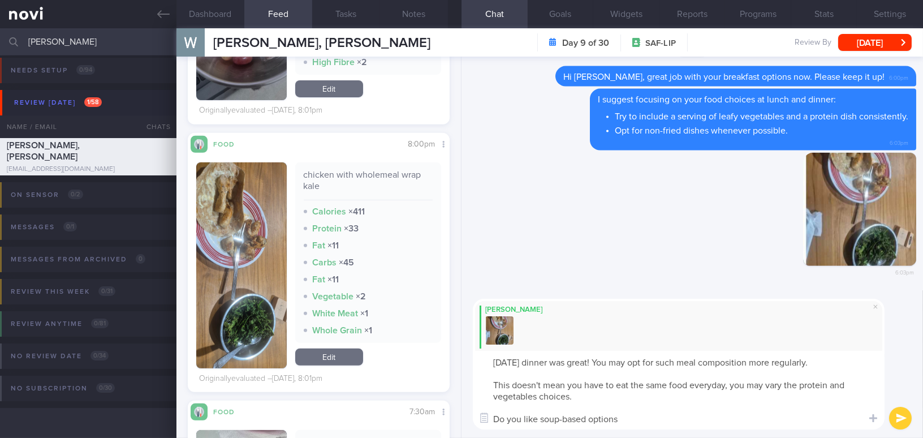
type textarea "Yesterday's dinner was great! You may opt for such meal composition more regula…"
drag, startPoint x: 658, startPoint y: 418, endPoint x: 476, endPoint y: 352, distance: 193.9
click at [476, 352] on textarea "Yesterday's dinner was great! You may opt for such meal composition more regula…" at bounding box center [679, 390] width 412 height 79
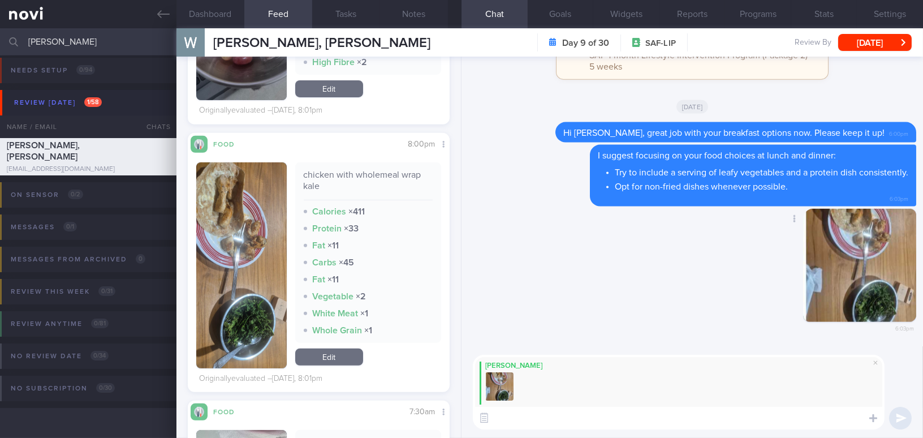
paste textarea "Yesterday's dinner was great! You may try to have this type of meal composition…"
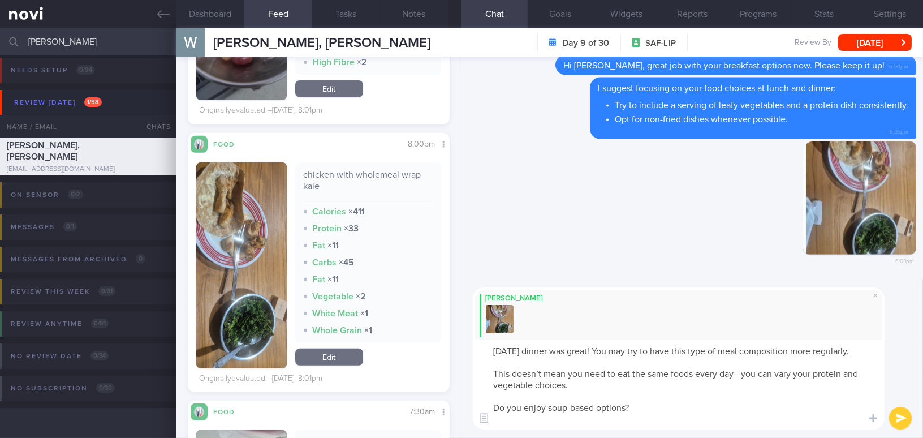
click at [744, 385] on textarea "Yesterday's dinner was great! You may try to have this type of meal composition…" at bounding box center [679, 384] width 412 height 90
type textarea "Yesterday's dinner was great! You may try to have this type of meal composition…"
click at [903, 413] on button "submit" at bounding box center [900, 418] width 23 height 23
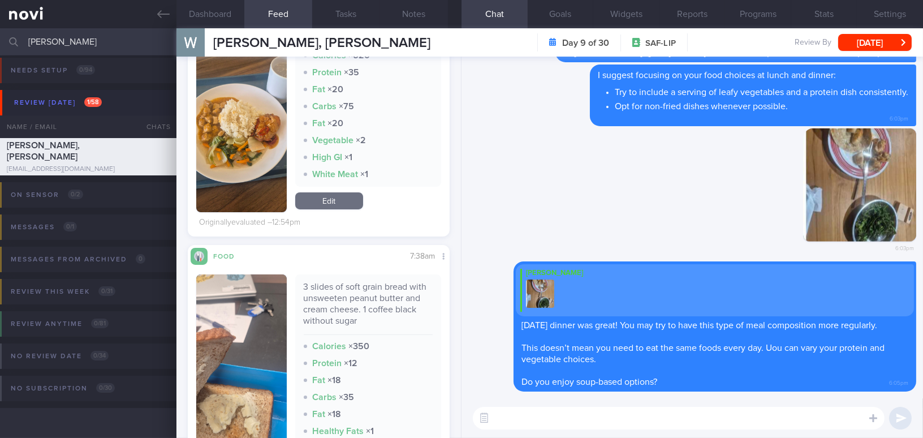
scroll to position [163, 0]
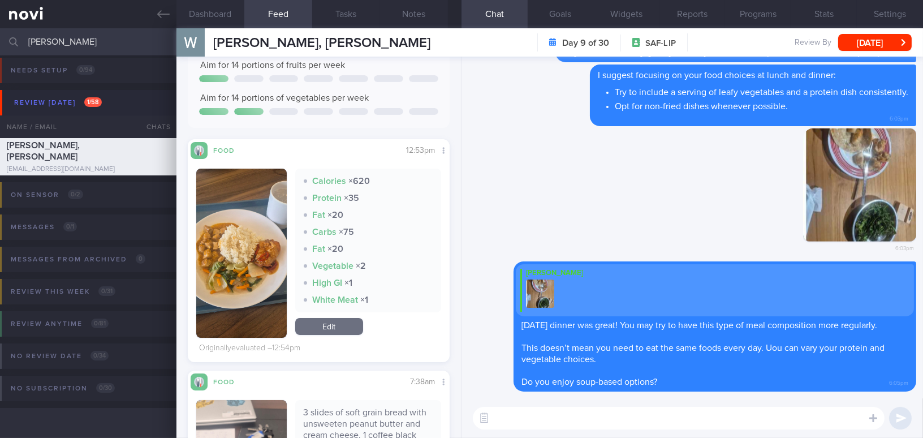
click at [230, 231] on button "button" at bounding box center [241, 253] width 90 height 169
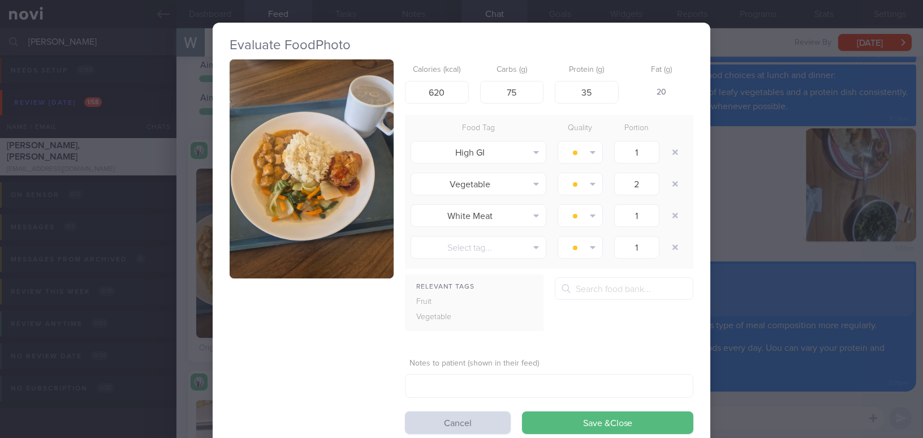
click at [794, 306] on div "Evaluate Food Photo Calories (kcal) 620 Carbs (g) 75 Protein (g) 35 Fat (g) 20 …" at bounding box center [461, 219] width 923 height 438
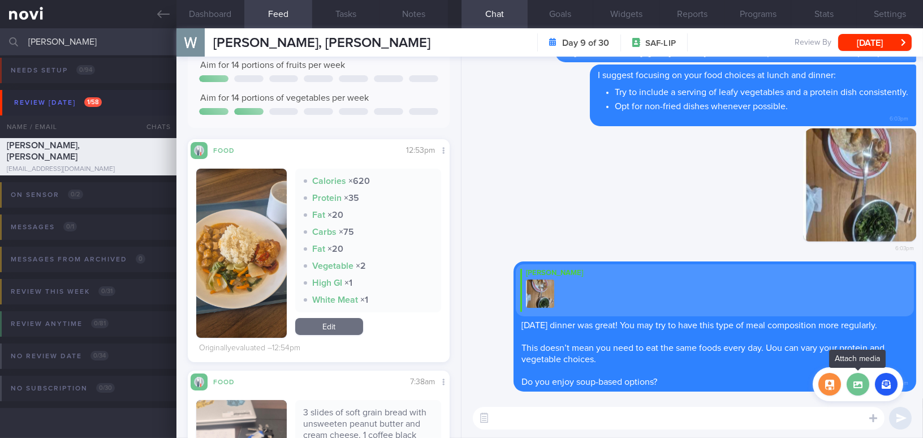
click at [861, 388] on label at bounding box center [857, 384] width 23 height 23
click at [0, 0] on input "file" at bounding box center [0, 0] width 0 height 0
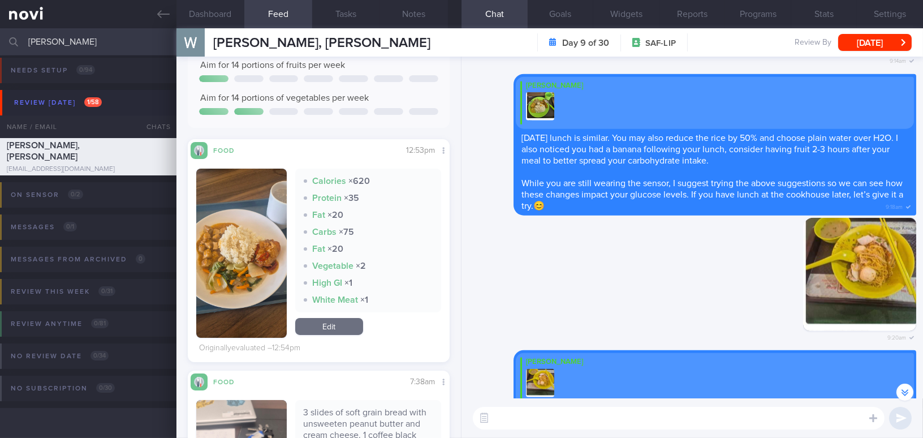
scroll to position [-871, 0]
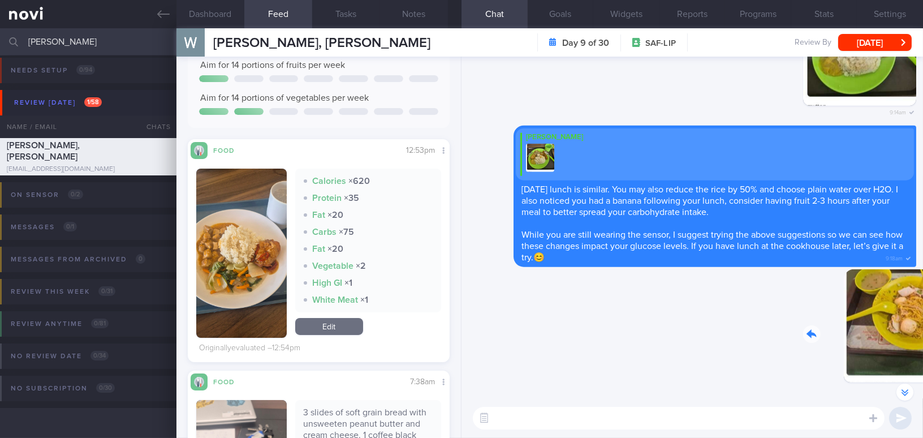
drag, startPoint x: 862, startPoint y: 332, endPoint x: 939, endPoint y: 338, distance: 77.1
click at [922, 338] on html "You are offline! Some functionality will be unavailable Patients New Users Coac…" at bounding box center [461, 219] width 923 height 438
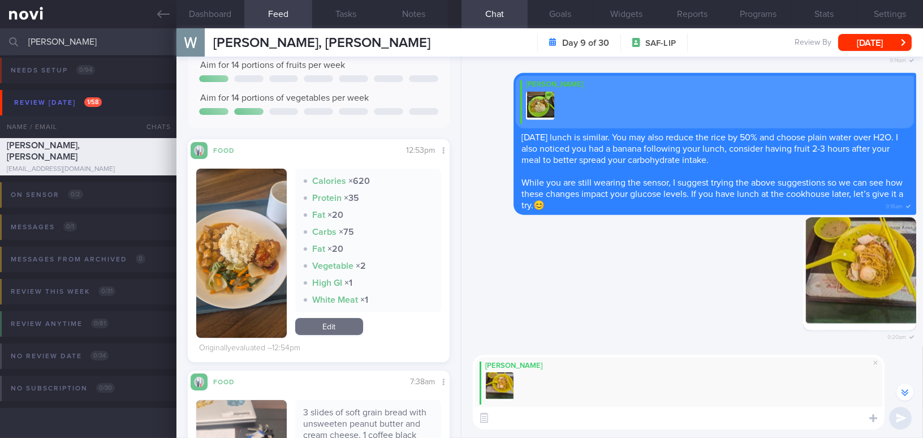
scroll to position [-923, 0]
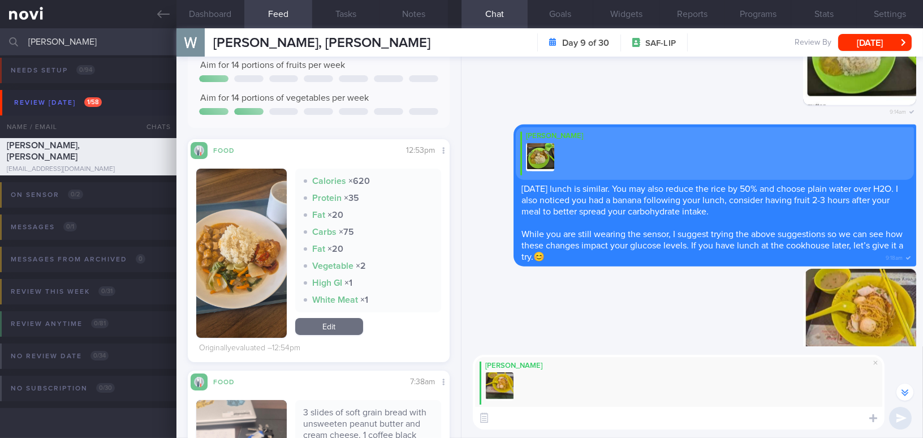
paste textarea "For today's lunch, did you have plain water or H2O?"
type textarea "For today's lunch, did you have plain water or H2O?"
click at [907, 417] on button "submit" at bounding box center [900, 418] width 23 height 23
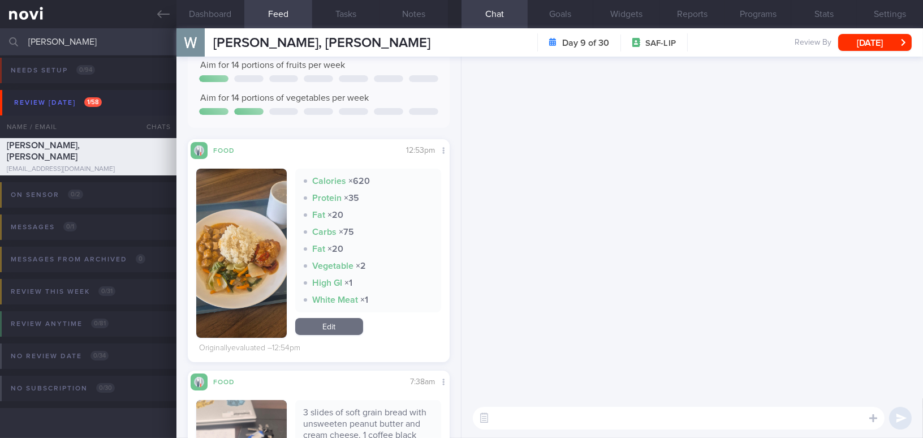
scroll to position [0, 0]
